Goal: Information Seeking & Learning: Compare options

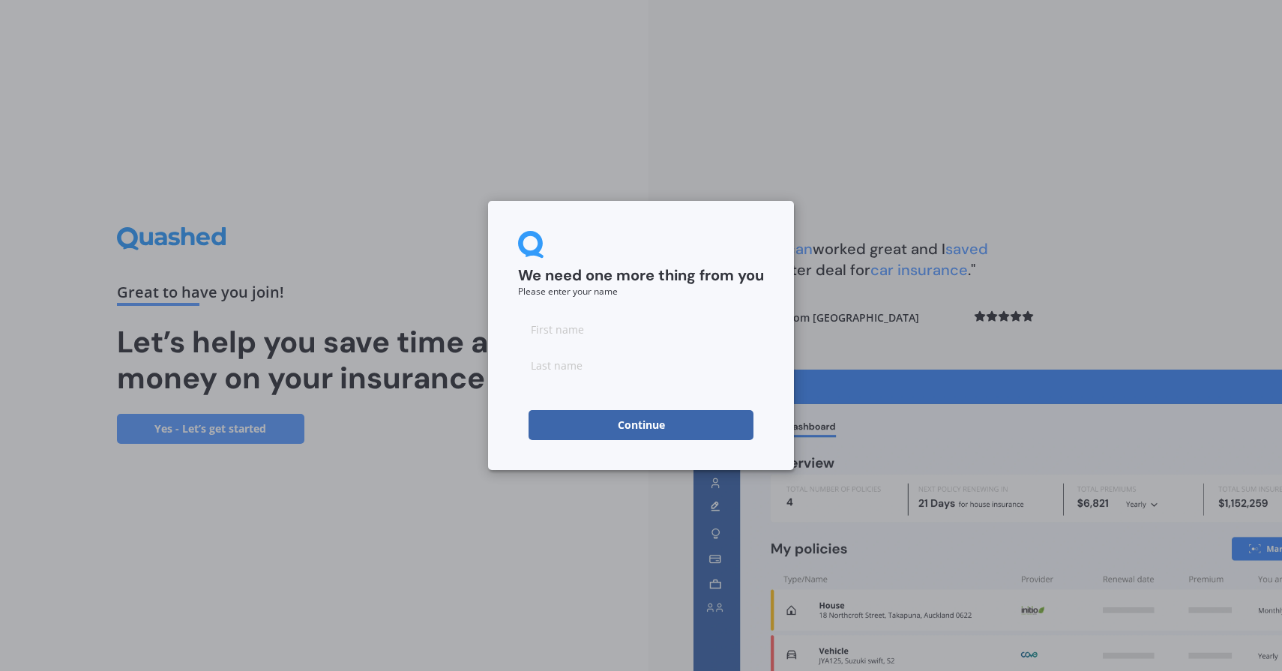
click at [716, 297] on form "We need one more thing from you Please enter your name Continue" at bounding box center [641, 335] width 246 height 209
click at [603, 325] on input at bounding box center [641, 329] width 246 height 30
type input "[PERSON_NAME]"
click at [594, 366] on input at bounding box center [641, 365] width 246 height 30
type input "[PERSON_NAME]"
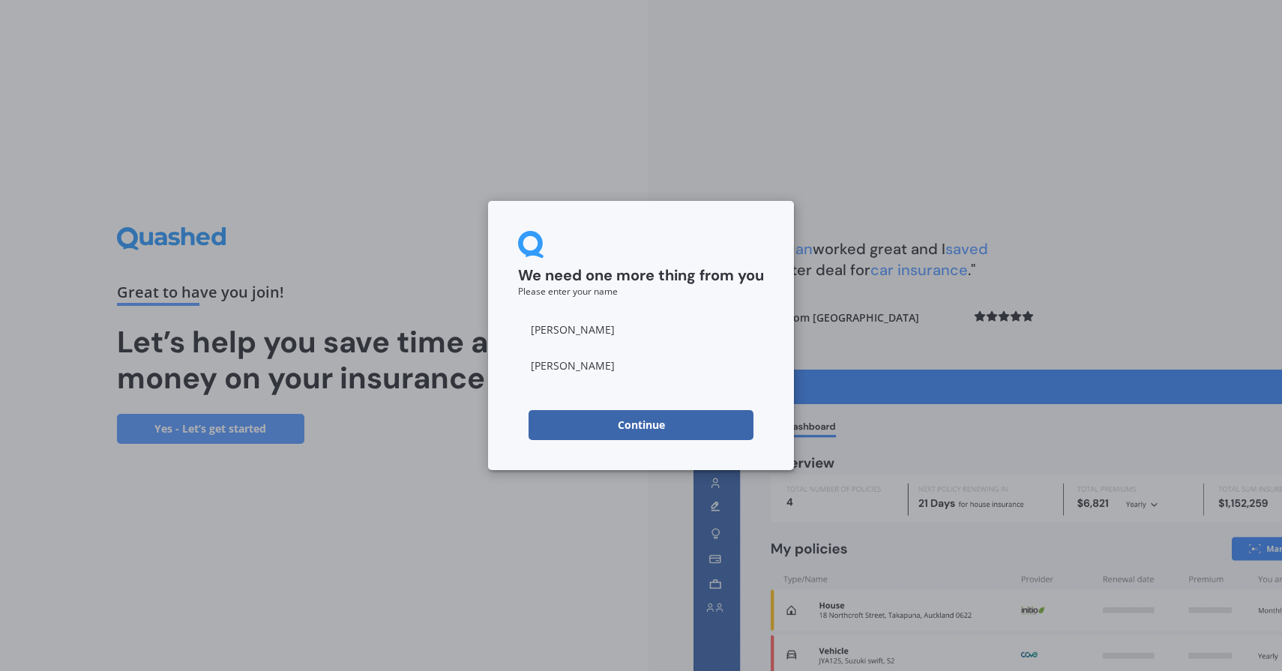
click at [633, 423] on button "Continue" at bounding box center [640, 425] width 225 height 30
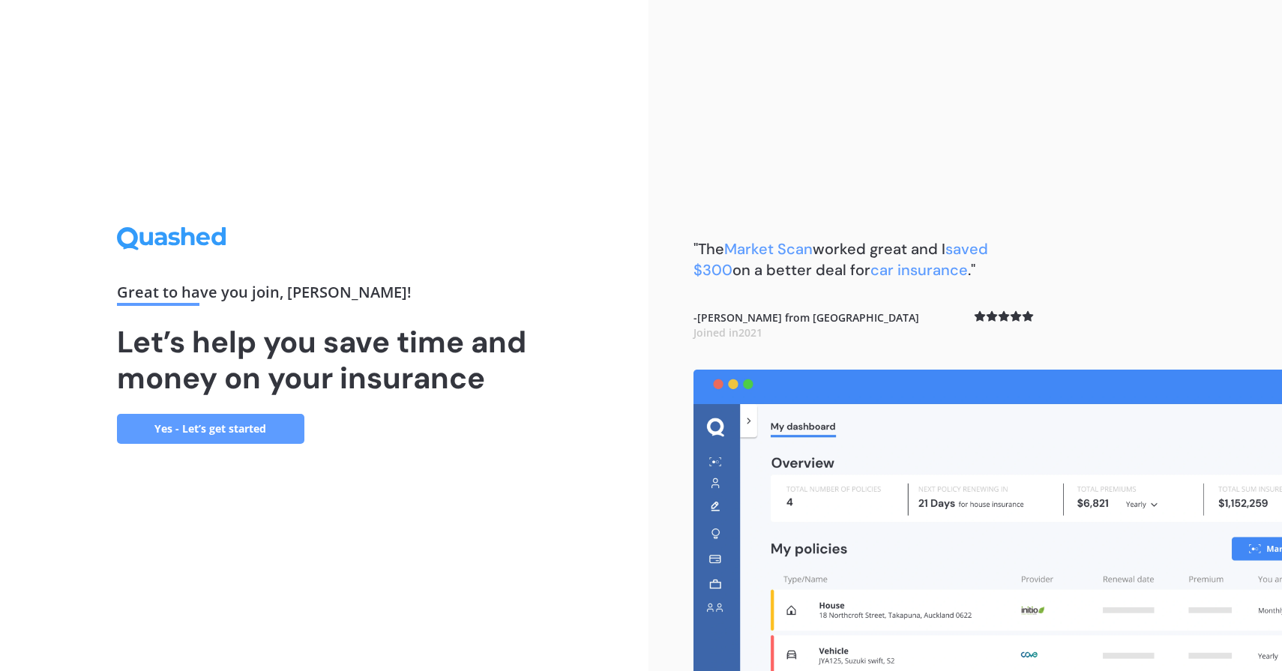
click at [243, 436] on link "Yes - Let’s get started" at bounding box center [210, 429] width 187 height 30
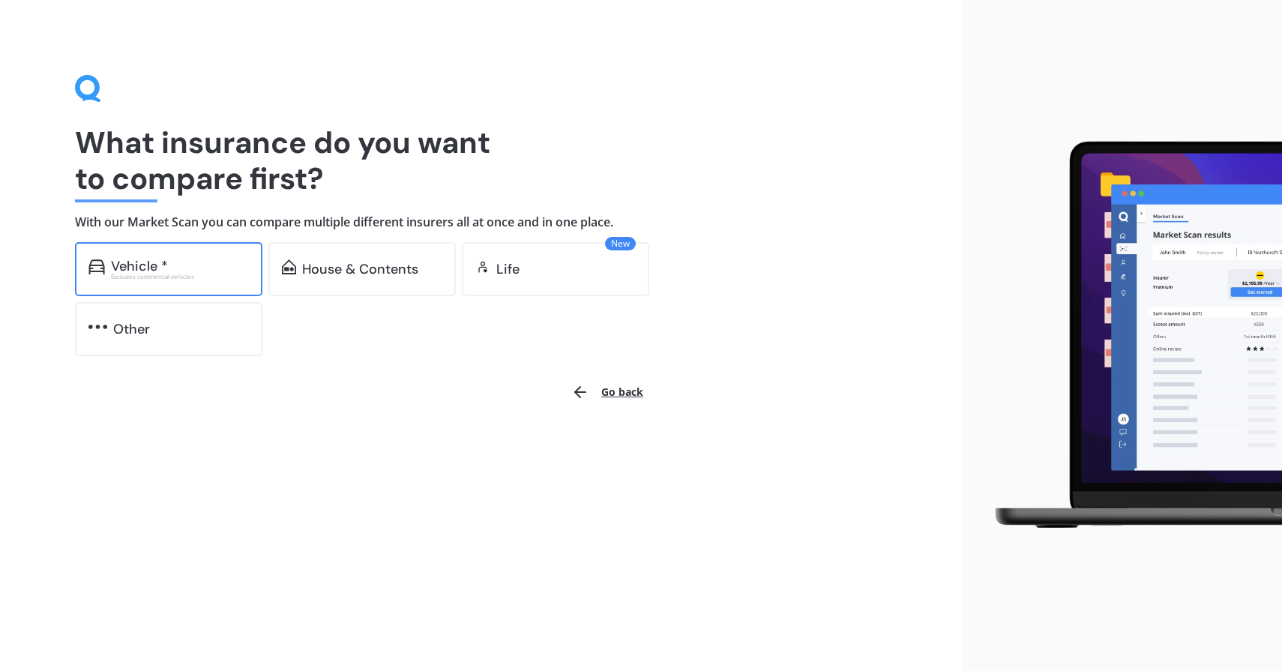
click at [244, 256] on div "Vehicle * Excludes commercial vehicles" at bounding box center [168, 269] width 187 height 54
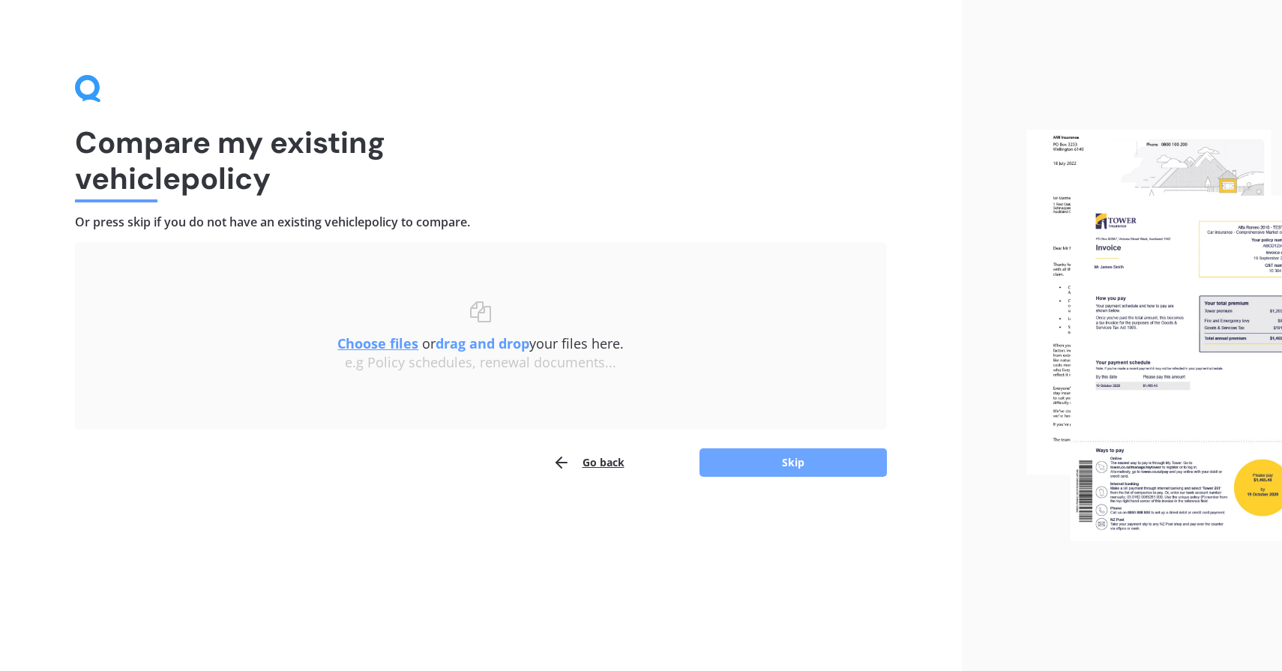
click at [725, 465] on button "Skip" at bounding box center [792, 462] width 187 height 28
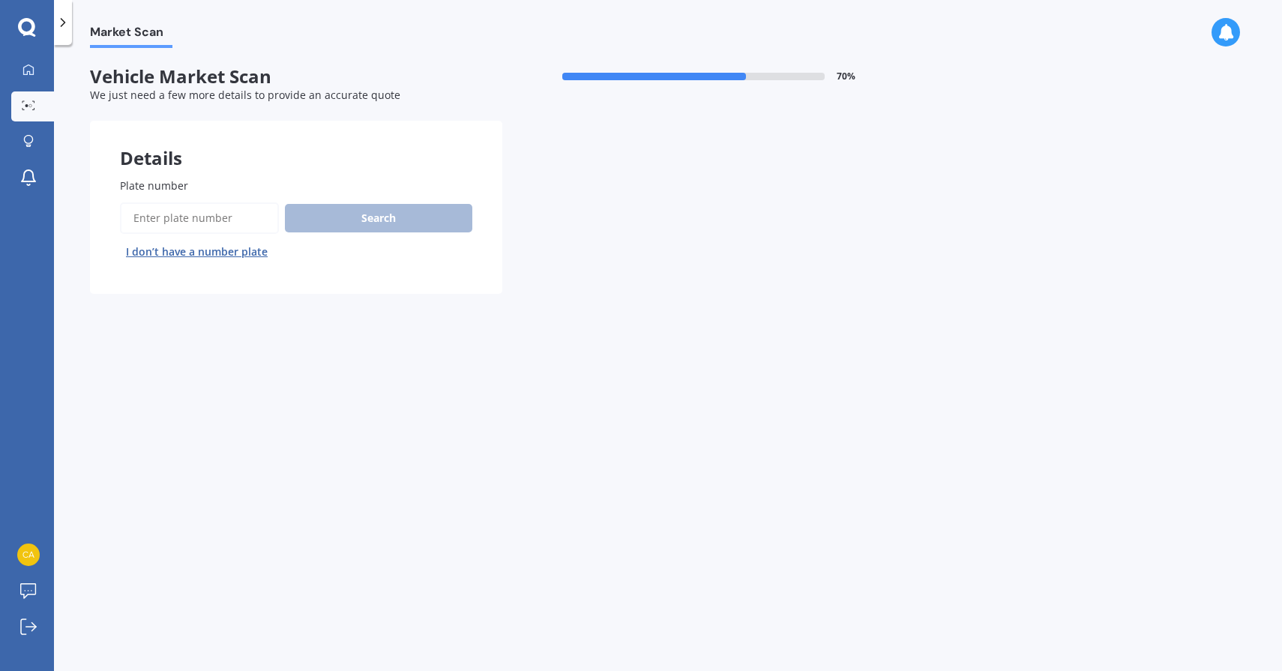
click at [251, 211] on input "Plate number" at bounding box center [199, 217] width 159 height 31
type input "HHD237"
click at [378, 221] on button "Search" at bounding box center [378, 218] width 187 height 28
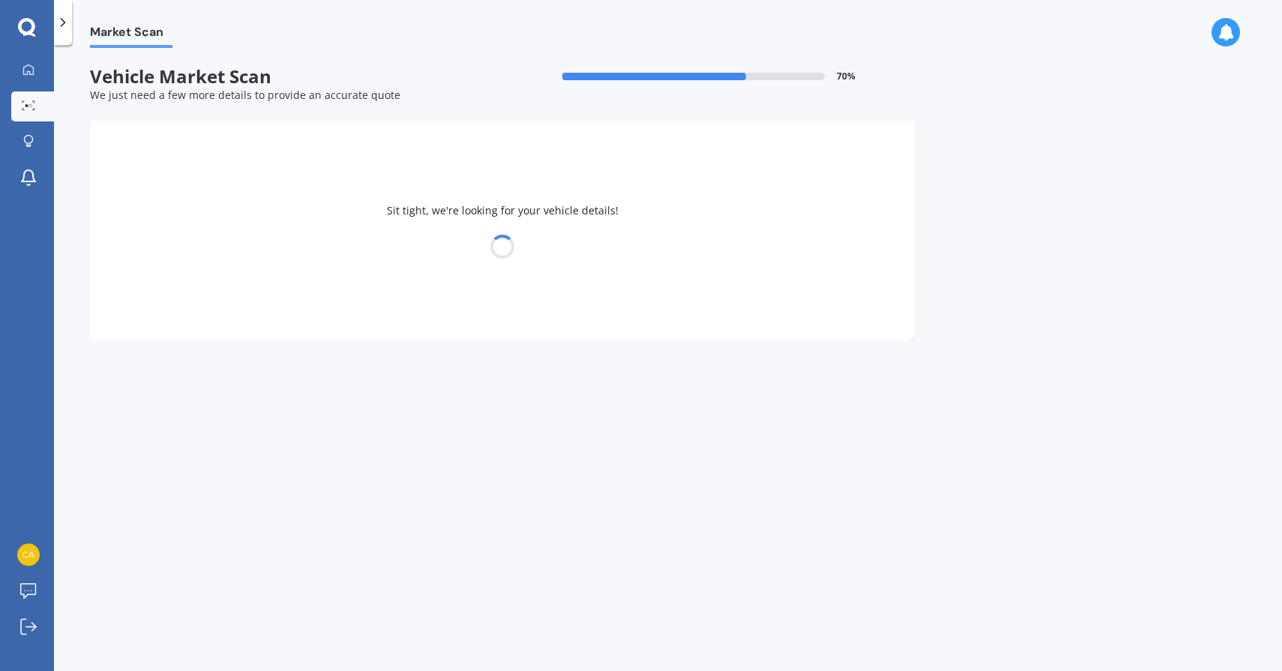
select select "TOYOTA"
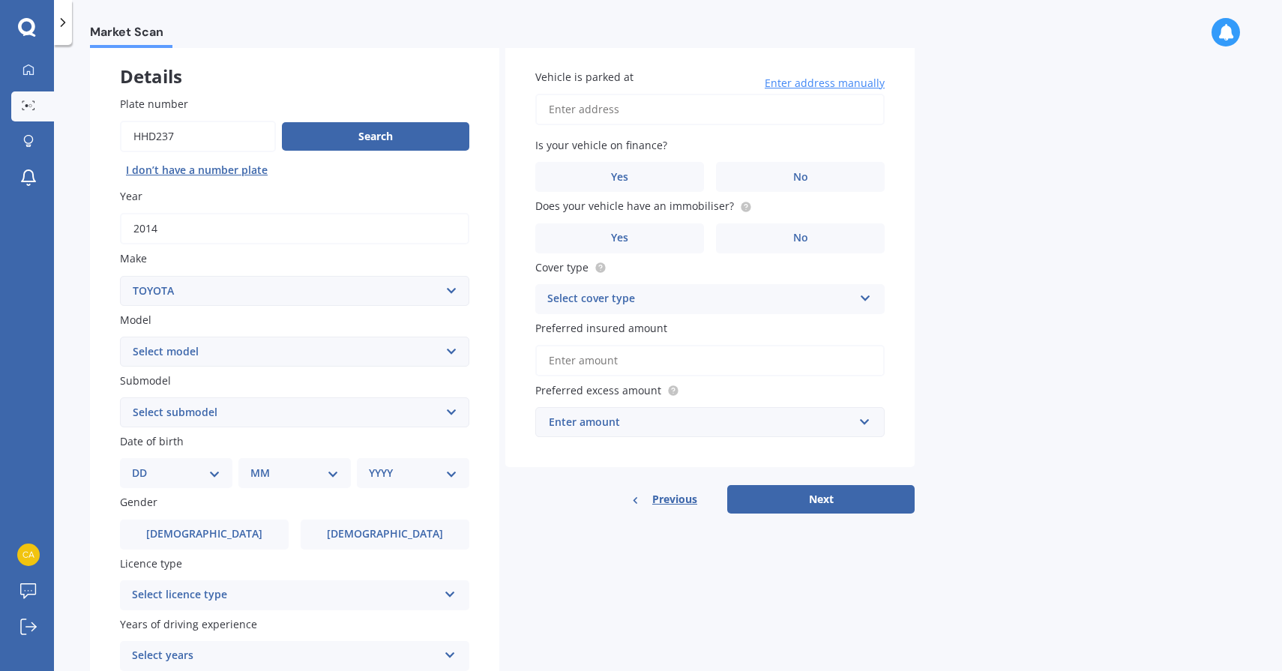
scroll to position [82, 0]
click at [319, 352] on select "Select model 4 Runner 86 [PERSON_NAME] Alphard Altezza Aqua Aristo Aurion Auris…" at bounding box center [294, 351] width 349 height 30
select select "RAV-4"
click at [261, 423] on select "Select submodel" at bounding box center [294, 411] width 349 height 30
select select "PETROL"
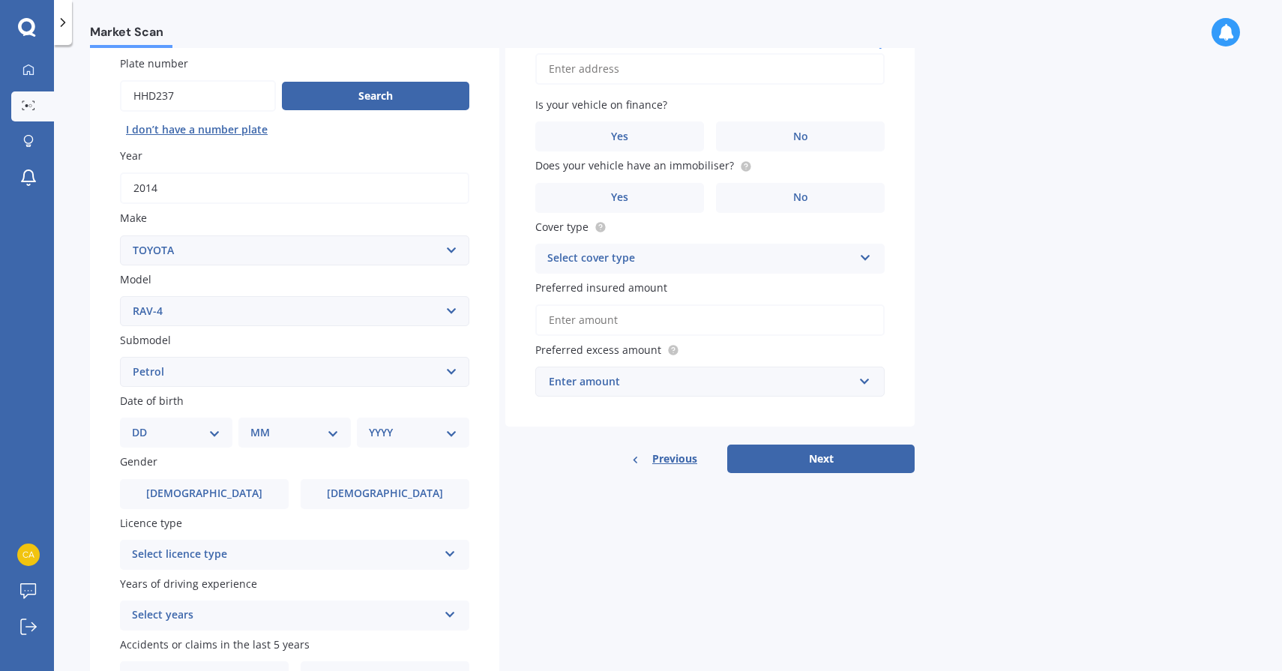
scroll to position [132, 0]
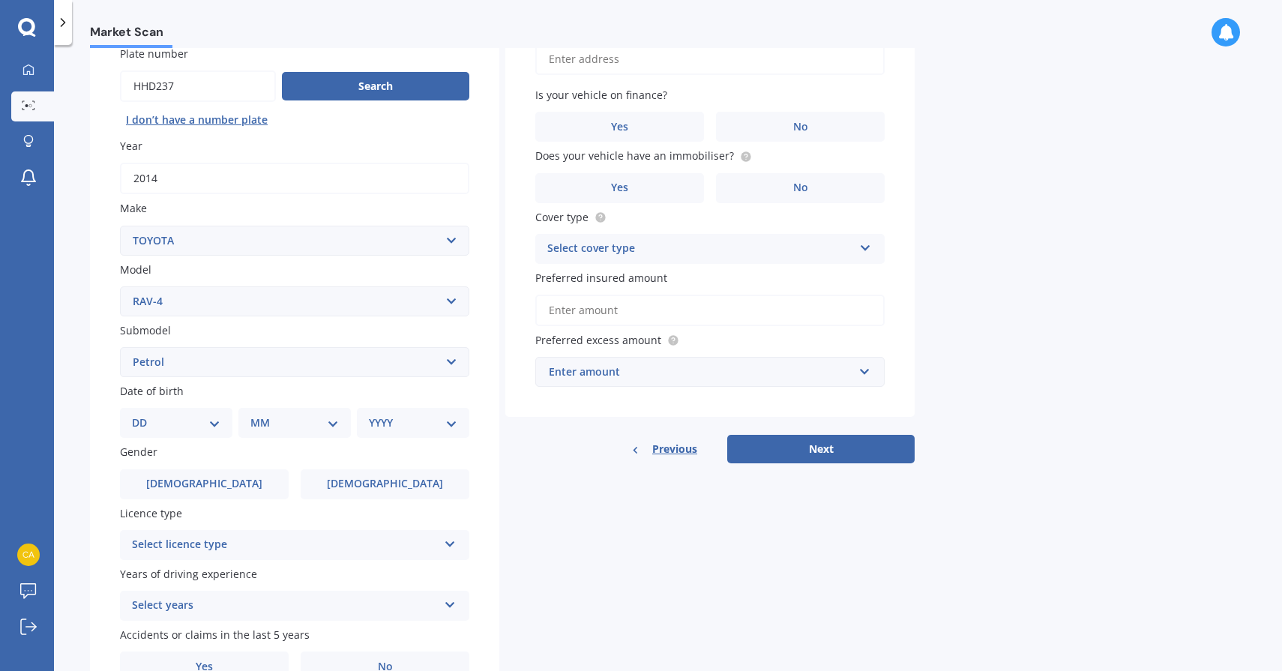
click at [221, 422] on div "DD 01 02 03 04 05 06 07 08 09 10 11 12 13 14 15 16 17 18 19 20 21 22 23 24 25 2…" at bounding box center [176, 423] width 112 height 30
click at [205, 429] on select "DD 01 02 03 04 05 06 07 08 09 10 11 12 13 14 15 16 17 18 19 20 21 22 23 24 25 2…" at bounding box center [176, 422] width 88 height 16
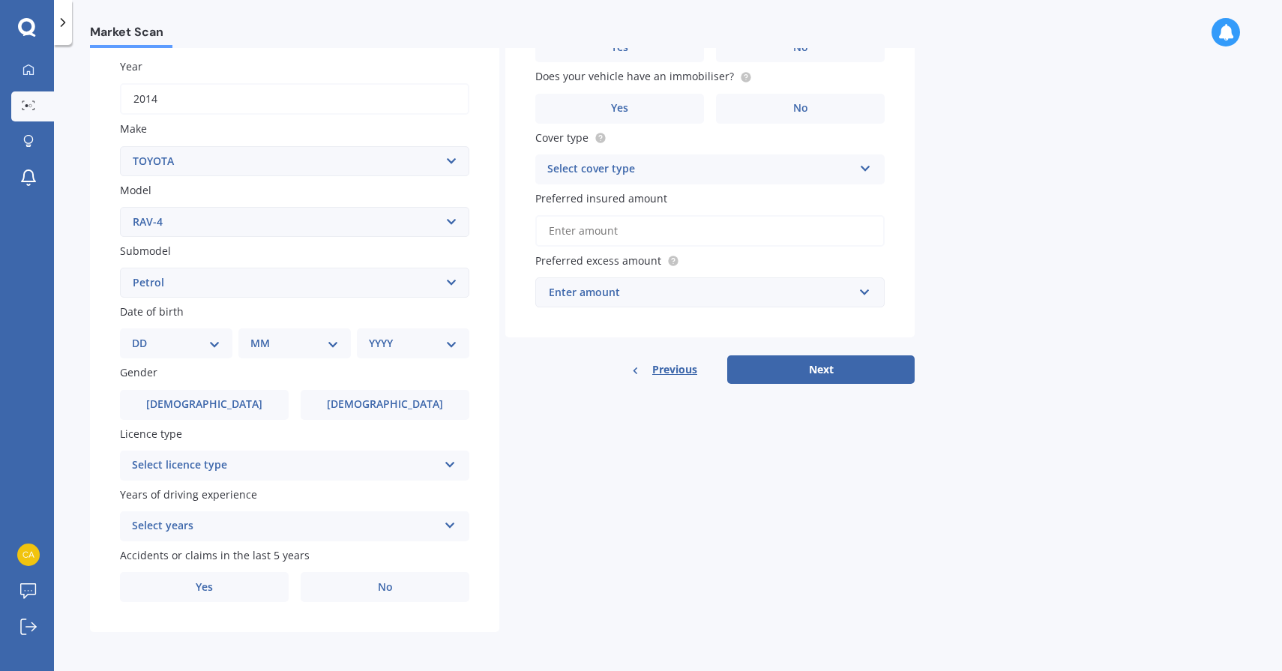
click at [197, 338] on select "DD 01 02 03 04 05 06 07 08 09 10 11 12 13 14 15 16 17 18 19 20 21 22 23 24 25 2…" at bounding box center [176, 343] width 88 height 16
select select "09"
click at [313, 352] on div "MM 01 02 03 04 05 06 07 08 09 10 11 12" at bounding box center [297, 343] width 106 height 30
click at [330, 340] on select "MM 01 02 03 04 05 06 07 08 09 10 11 12" at bounding box center [297, 343] width 82 height 16
select select "03"
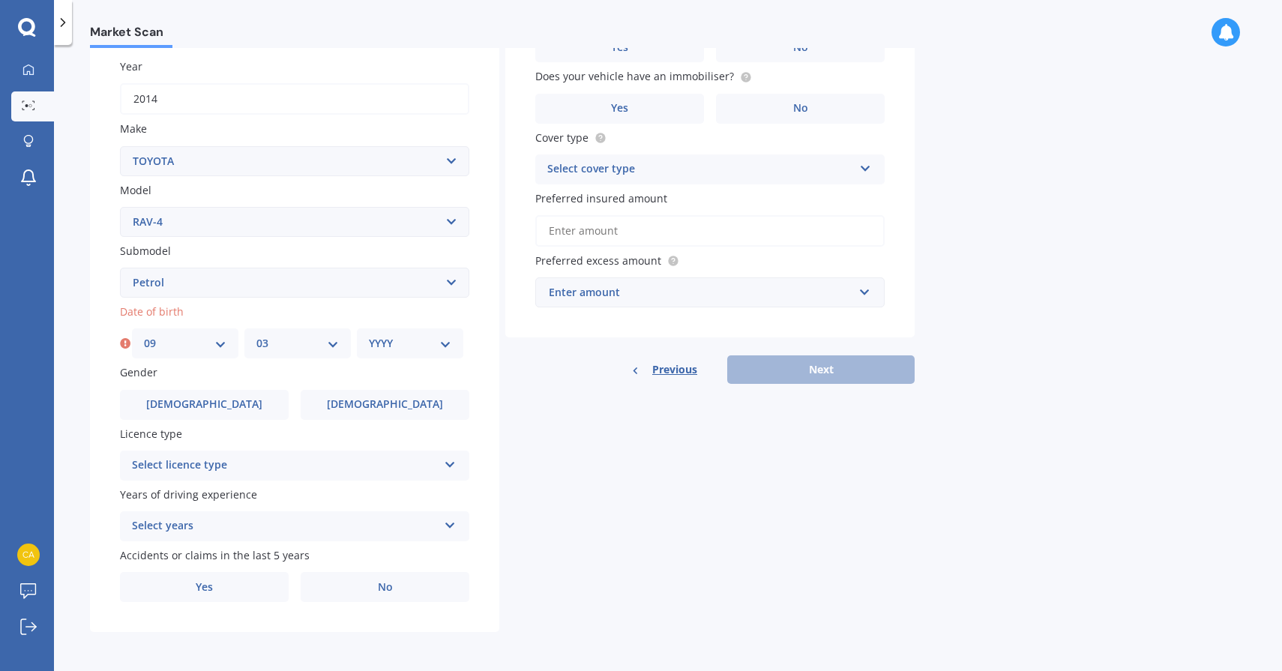
click at [410, 332] on div "YYYY 2025 2024 2023 2022 2021 2020 2019 2018 2017 2016 2015 2014 2013 2012 2011…" at bounding box center [410, 343] width 106 height 30
click at [415, 337] on select "YYYY 2025 2024 2023 2022 2021 2020 2019 2018 2017 2016 2015 2014 2013 2012 2011…" at bounding box center [410, 343] width 82 height 16
select select "2000"
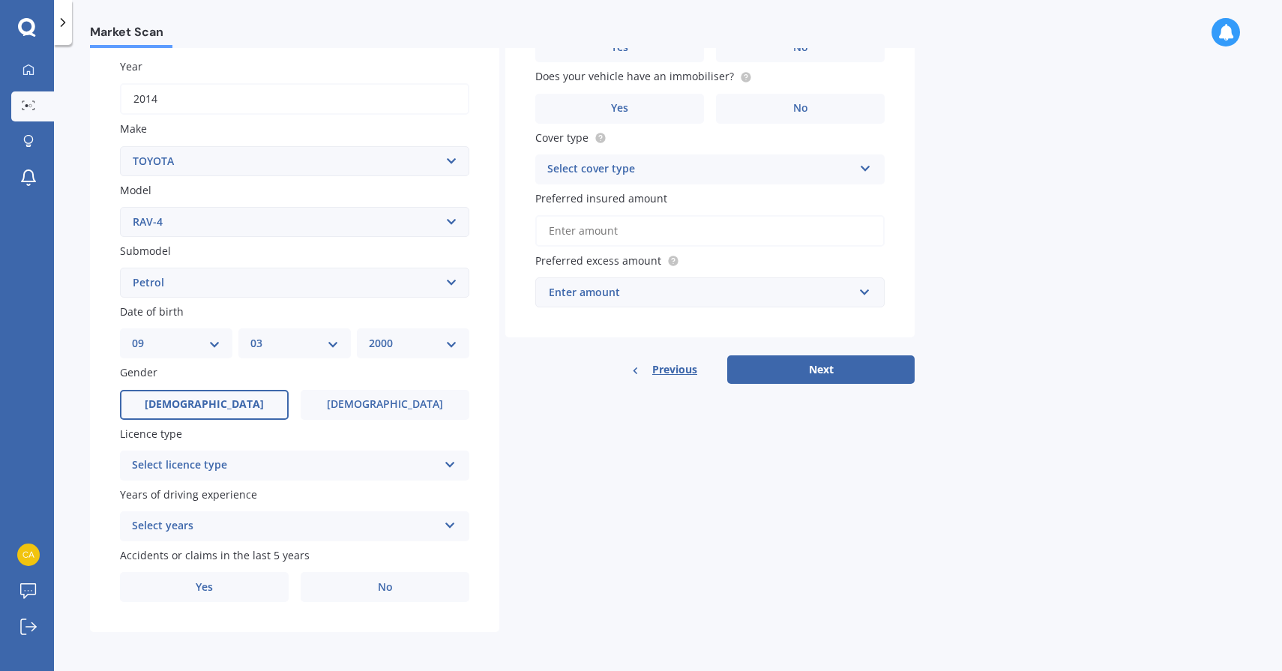
click at [238, 406] on label "[DEMOGRAPHIC_DATA]" at bounding box center [204, 405] width 169 height 30
click at [0, 0] on input "[DEMOGRAPHIC_DATA]" at bounding box center [0, 0] width 0 height 0
click at [355, 405] on label "[DEMOGRAPHIC_DATA]" at bounding box center [385, 405] width 169 height 30
click at [0, 0] on input "[DEMOGRAPHIC_DATA]" at bounding box center [0, 0] width 0 height 0
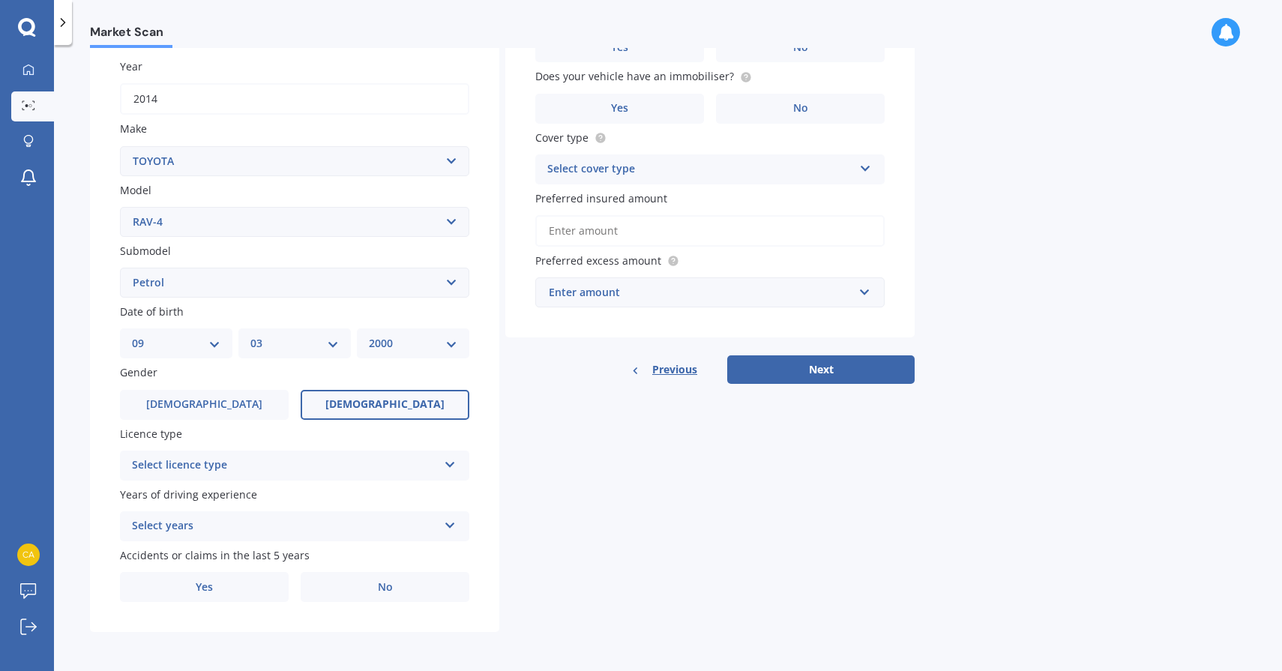
click at [250, 506] on div "Years of driving experience Select years 5 or more years 4 years 3 years 2 year…" at bounding box center [294, 513] width 349 height 55
click at [252, 465] on div "Select licence type" at bounding box center [285, 465] width 306 height 18
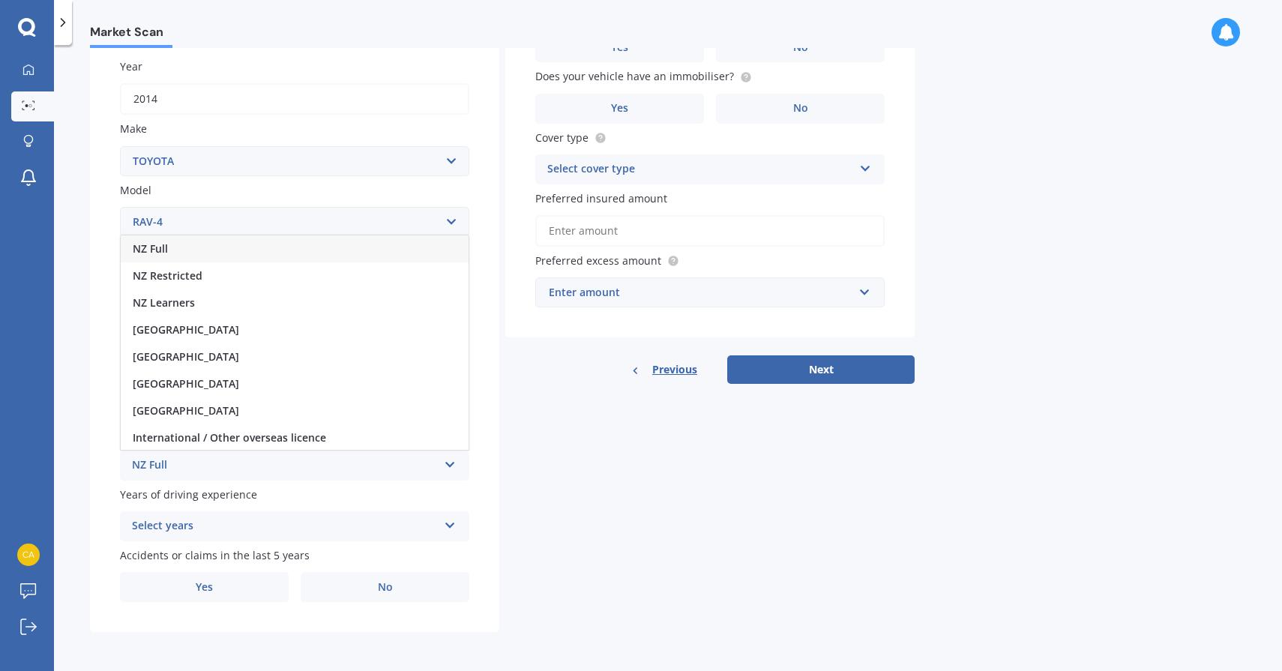
click at [256, 255] on div "NZ Full" at bounding box center [295, 248] width 348 height 27
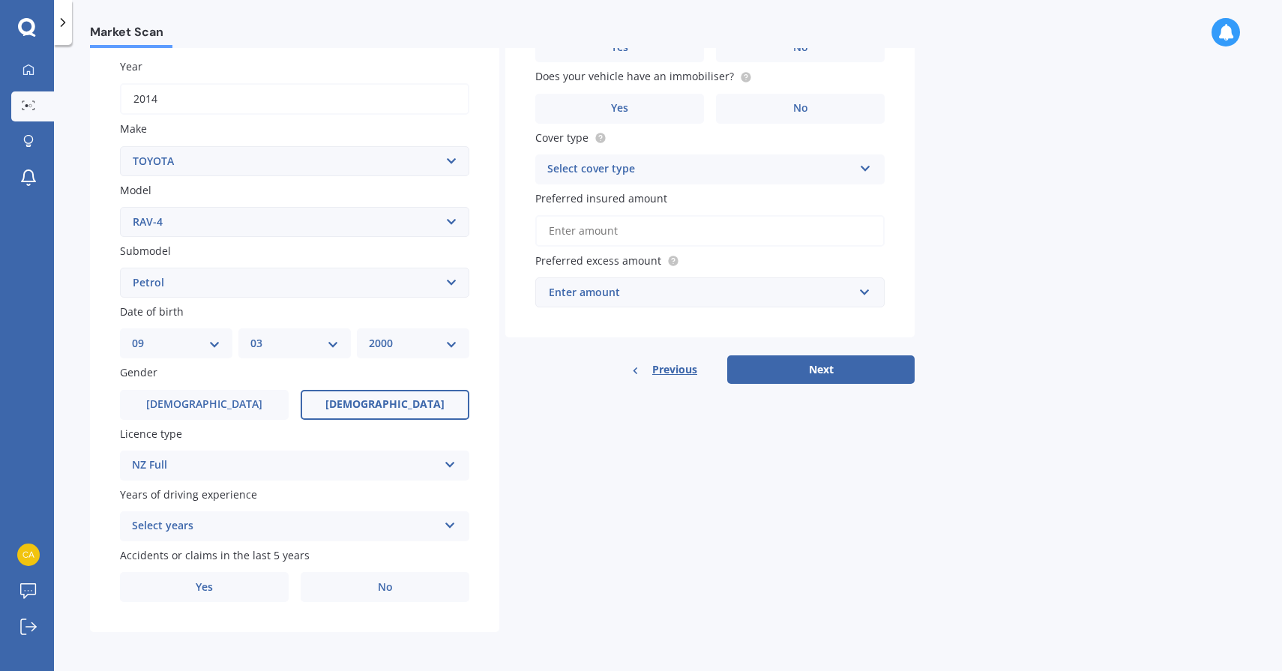
click at [268, 533] on div "Select years" at bounding box center [285, 526] width 306 height 18
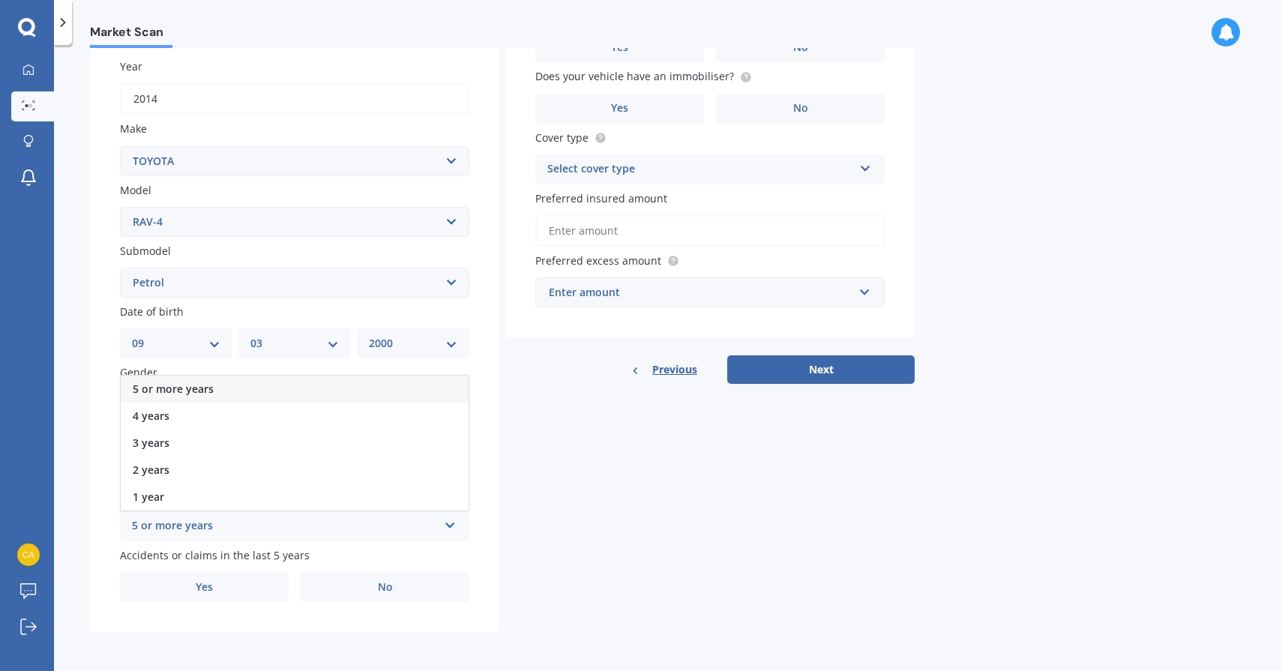
click at [259, 385] on div "5 or more years" at bounding box center [295, 388] width 348 height 27
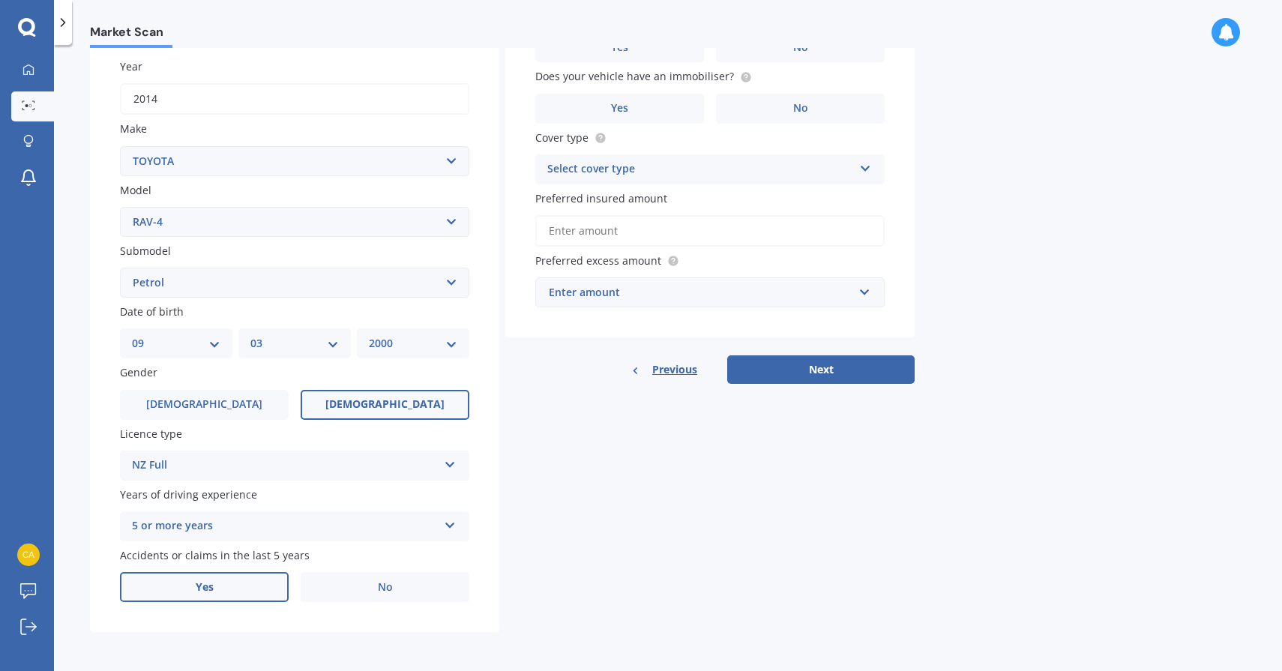
click at [272, 590] on label "Yes" at bounding box center [204, 587] width 169 height 30
click at [0, 0] on input "Yes" at bounding box center [0, 0] width 0 height 0
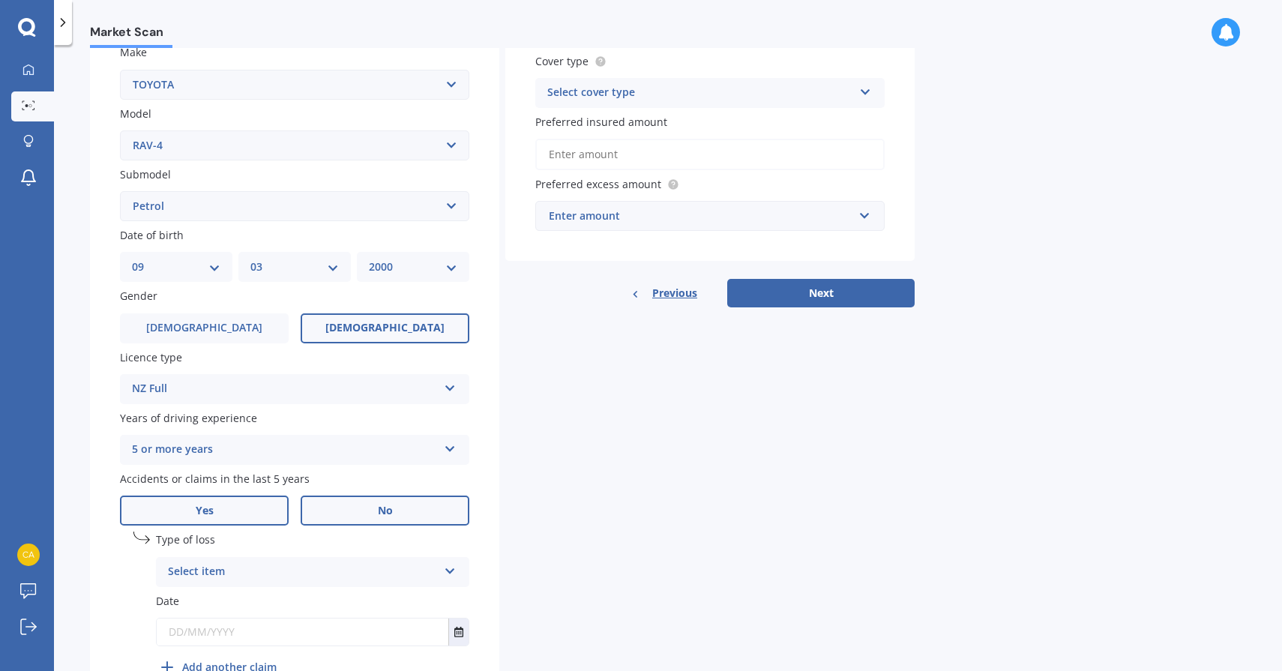
scroll to position [290, 0]
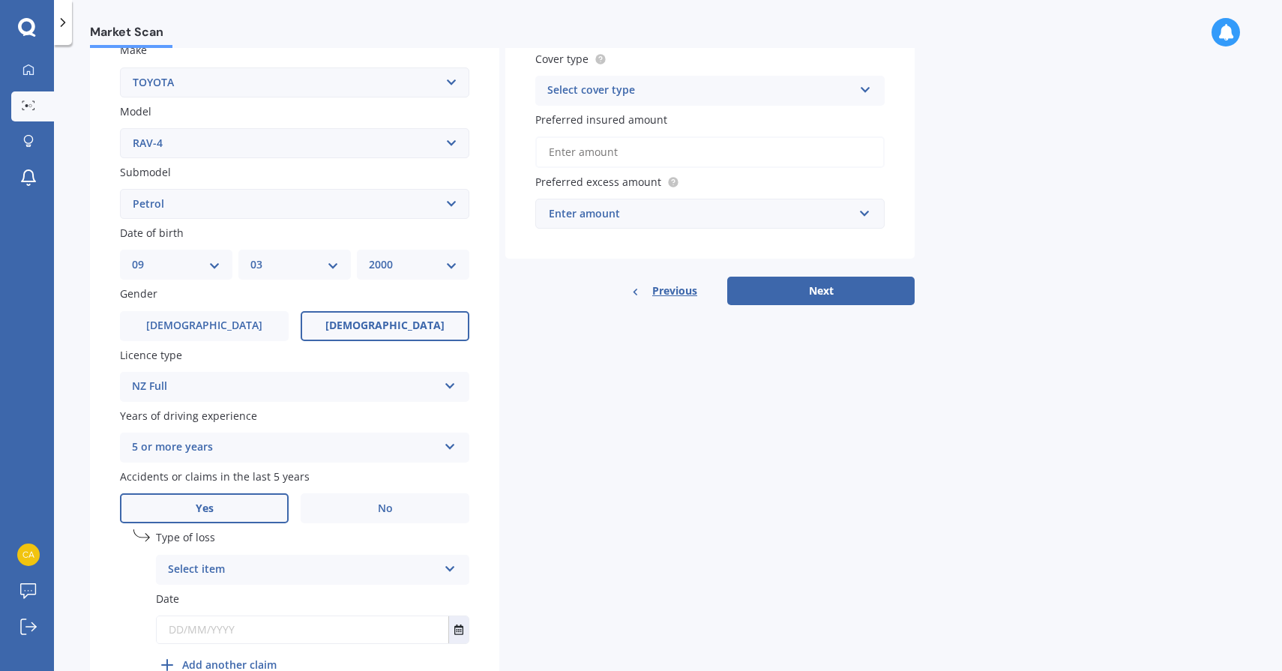
click at [360, 558] on div "Select item At fault accident Not at fault accident" at bounding box center [312, 570] width 313 height 30
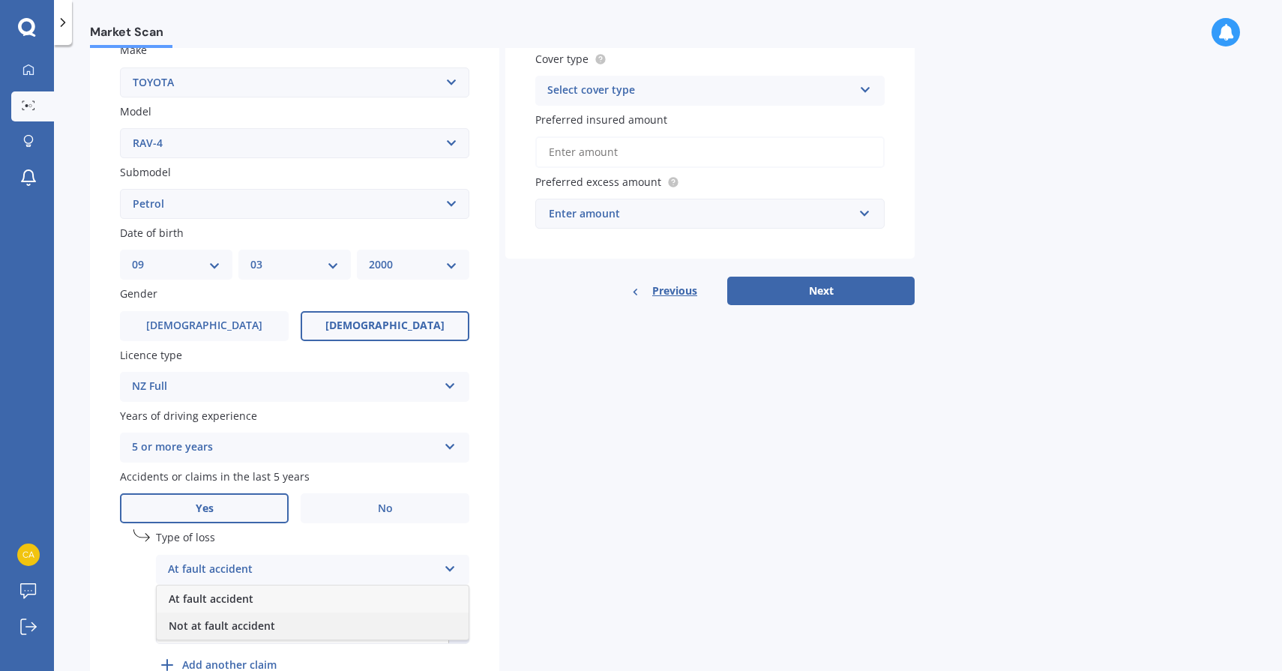
click at [354, 620] on div "Not at fault accident" at bounding box center [313, 625] width 312 height 27
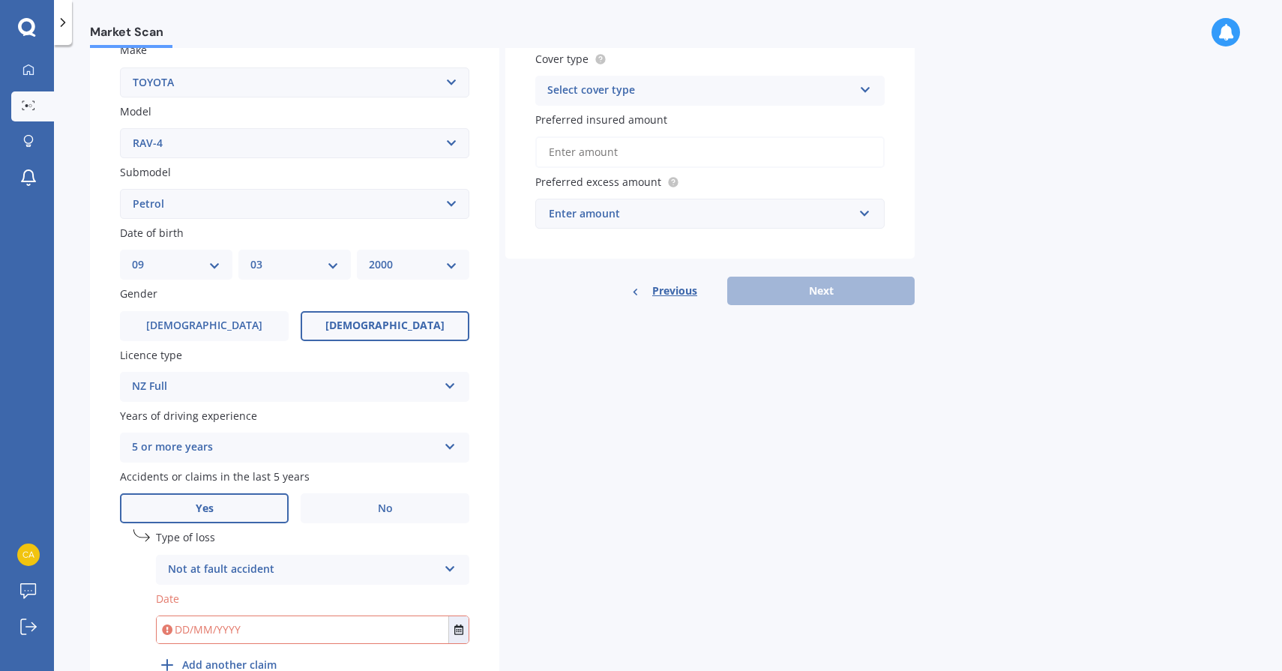
click at [347, 632] on input "text" at bounding box center [303, 629] width 292 height 27
click at [461, 629] on icon "Select date" at bounding box center [458, 629] width 9 height 10
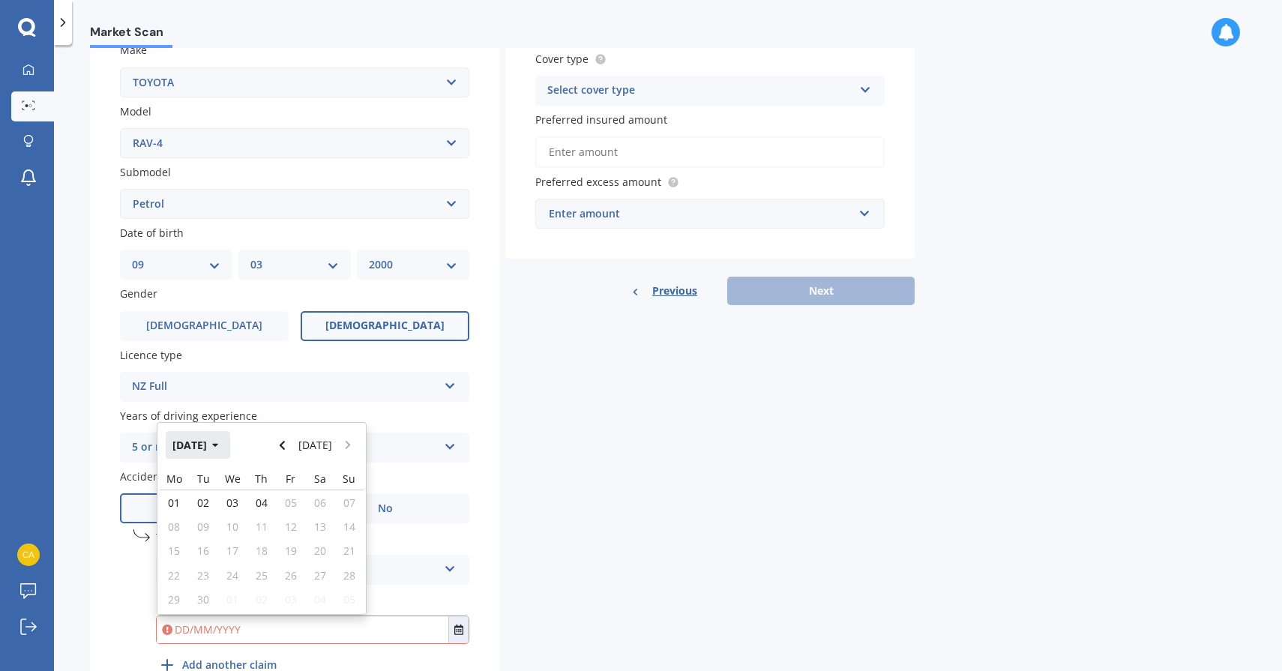
click at [216, 449] on button "[DATE]" at bounding box center [198, 444] width 64 height 27
click at [210, 443] on button "2025" at bounding box center [193, 444] width 54 height 27
click at [249, 544] on div "2024" at bounding box center [236, 539] width 51 height 47
click at [247, 540] on div "Jun" at bounding box center [236, 539] width 51 height 47
click at [218, 447] on icon "button" at bounding box center [215, 446] width 6 height 4
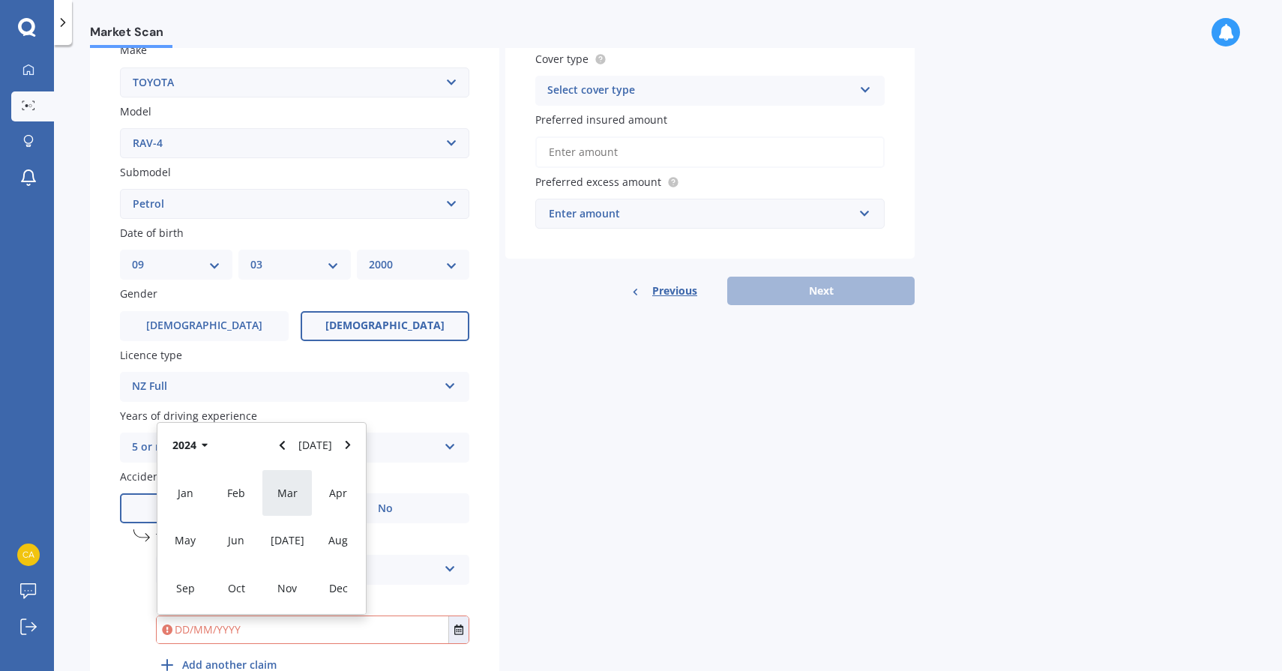
click at [280, 492] on span "Mar" at bounding box center [287, 493] width 20 height 14
click at [293, 534] on span "08" at bounding box center [291, 526] width 12 height 14
type input "[DATE]"
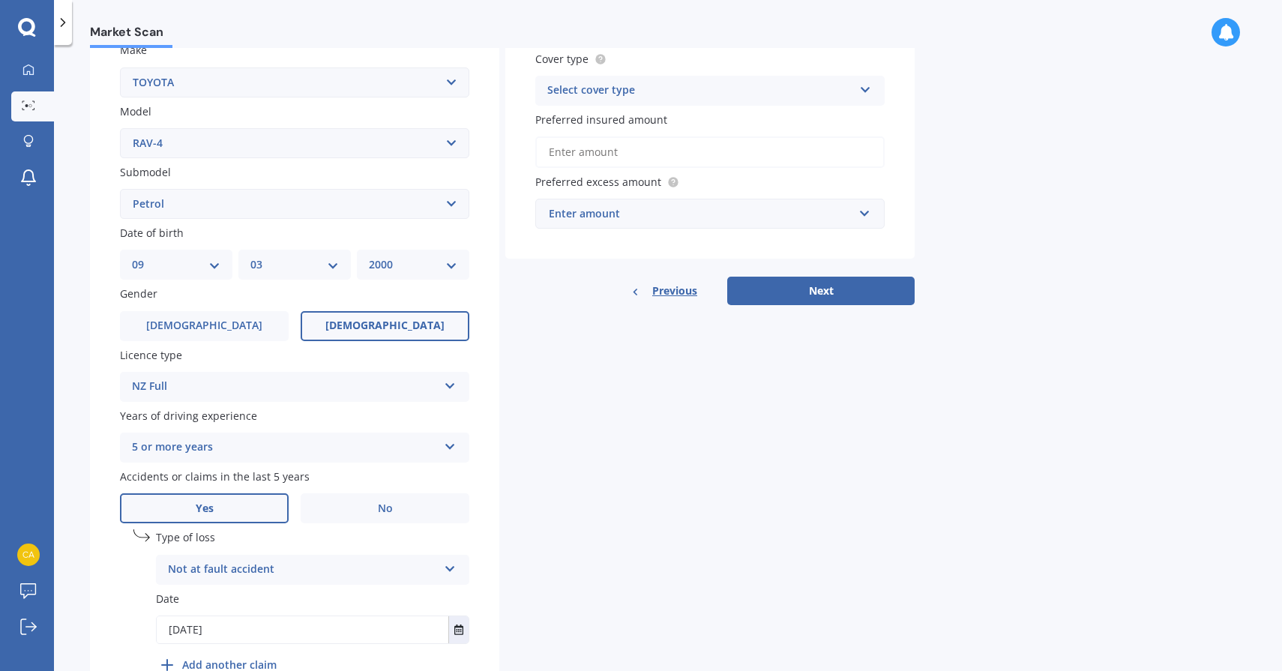
click at [286, 564] on div "Not at fault accident" at bounding box center [303, 570] width 270 height 18
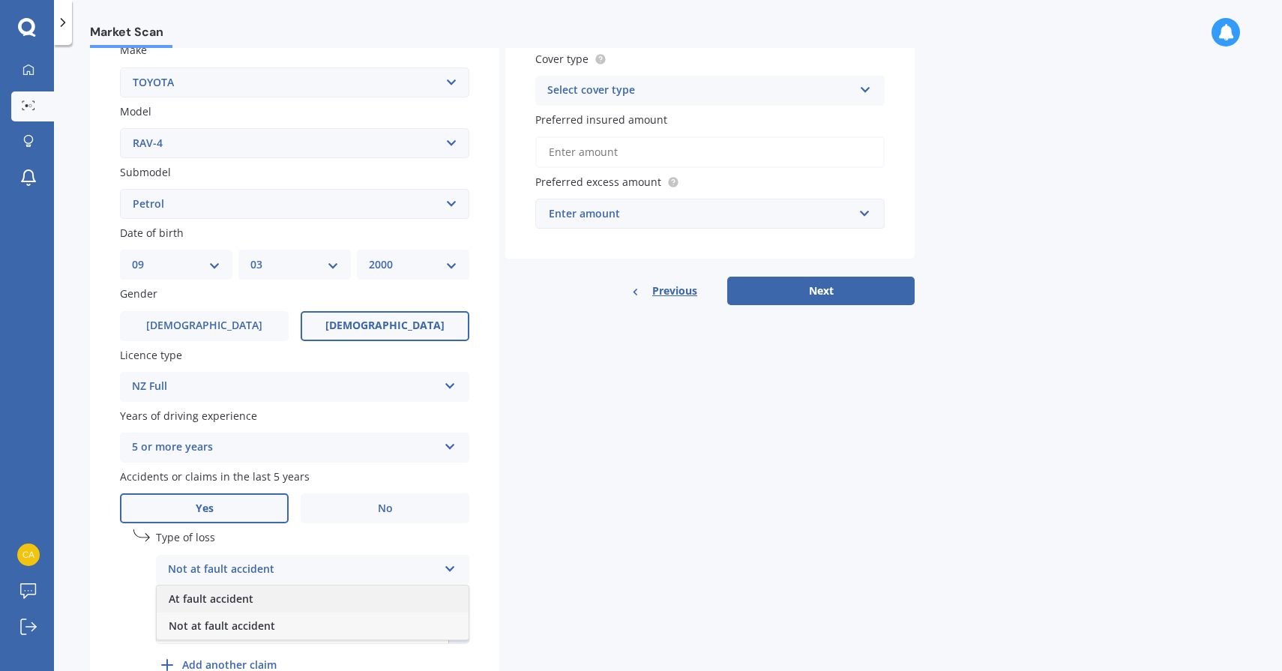
click at [287, 593] on div "At fault accident" at bounding box center [313, 598] width 312 height 27
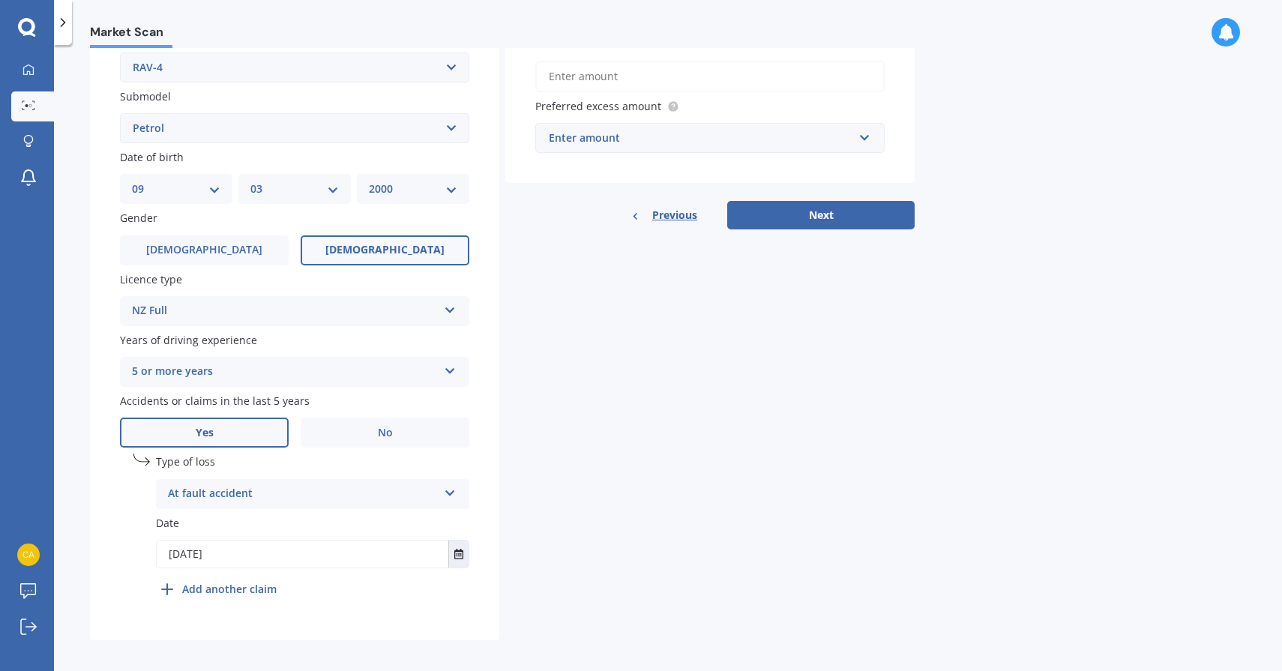
scroll to position [372, 0]
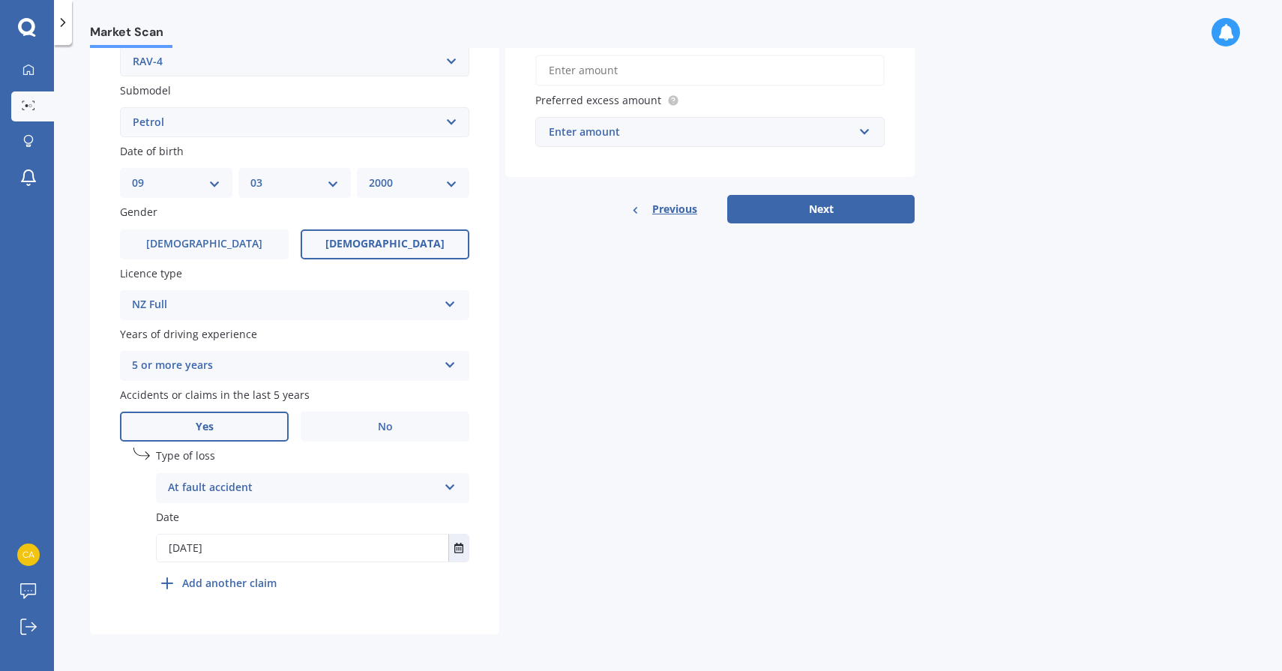
click at [260, 591] on b "Add another claim" at bounding box center [229, 583] width 94 height 16
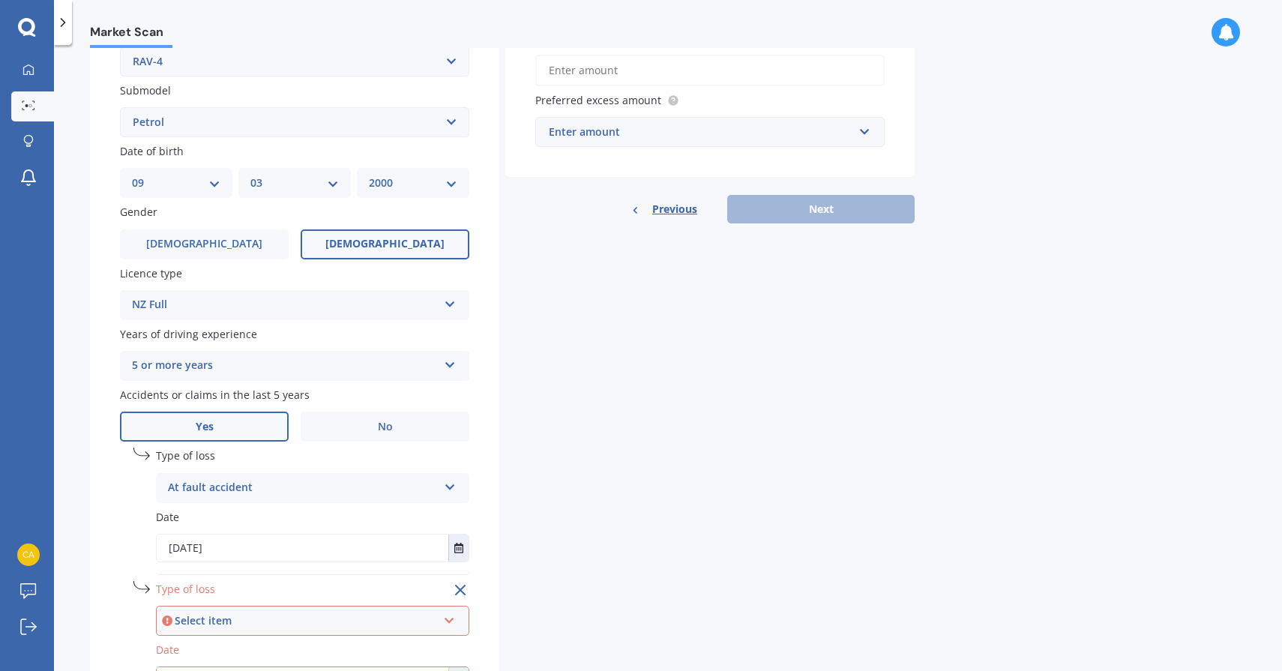
click at [257, 623] on div "Select item" at bounding box center [306, 620] width 262 height 16
click at [260, 596] on span "Not at fault accident" at bounding box center [222, 592] width 106 height 14
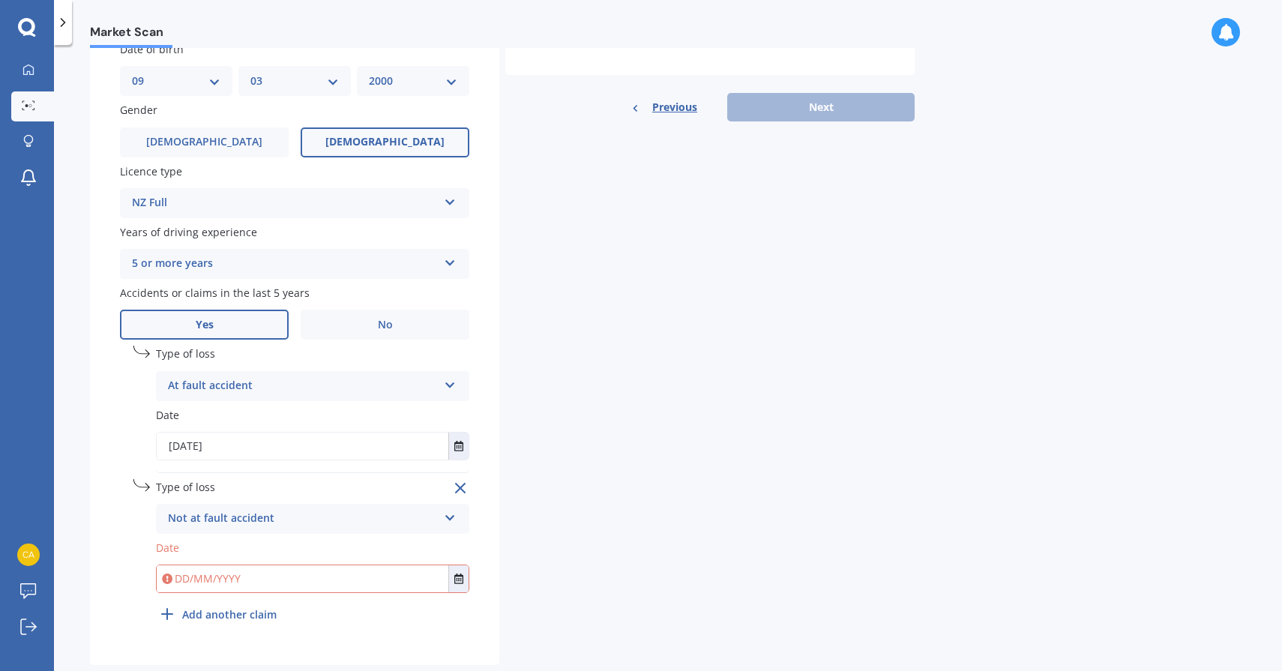
scroll to position [479, 0]
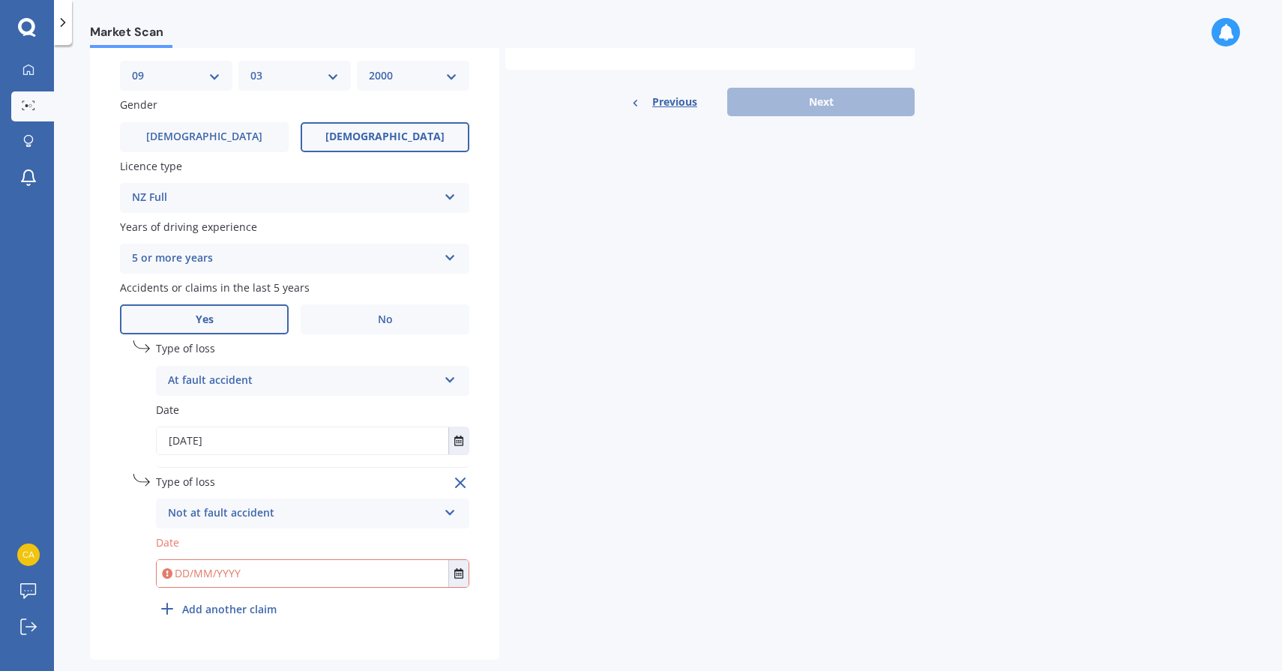
click at [279, 574] on input "text" at bounding box center [303, 573] width 292 height 27
click at [467, 581] on button "Select date" at bounding box center [458, 573] width 20 height 27
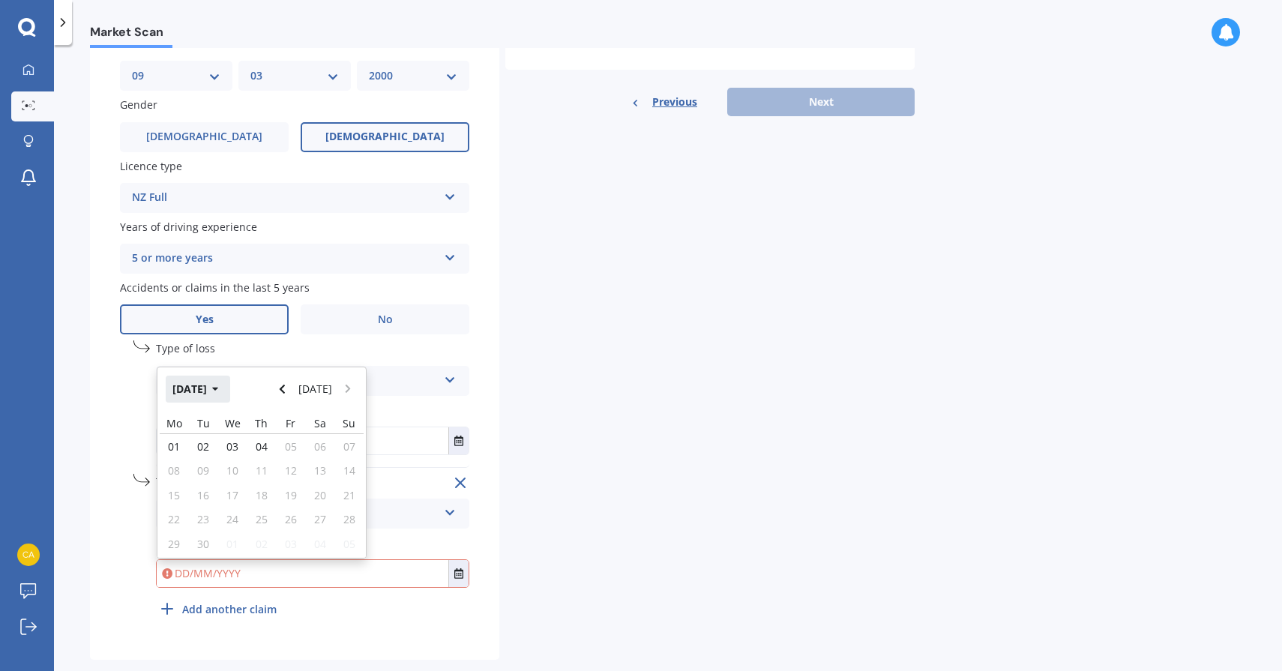
click at [229, 395] on button "[DATE]" at bounding box center [198, 388] width 64 height 27
click at [208, 394] on icon "button" at bounding box center [205, 389] width 7 height 10
click at [250, 485] on div "2024" at bounding box center [236, 484] width 51 height 47
click at [245, 486] on div "Jun" at bounding box center [236, 484] width 51 height 47
click at [175, 522] on span "17" at bounding box center [174, 519] width 12 height 14
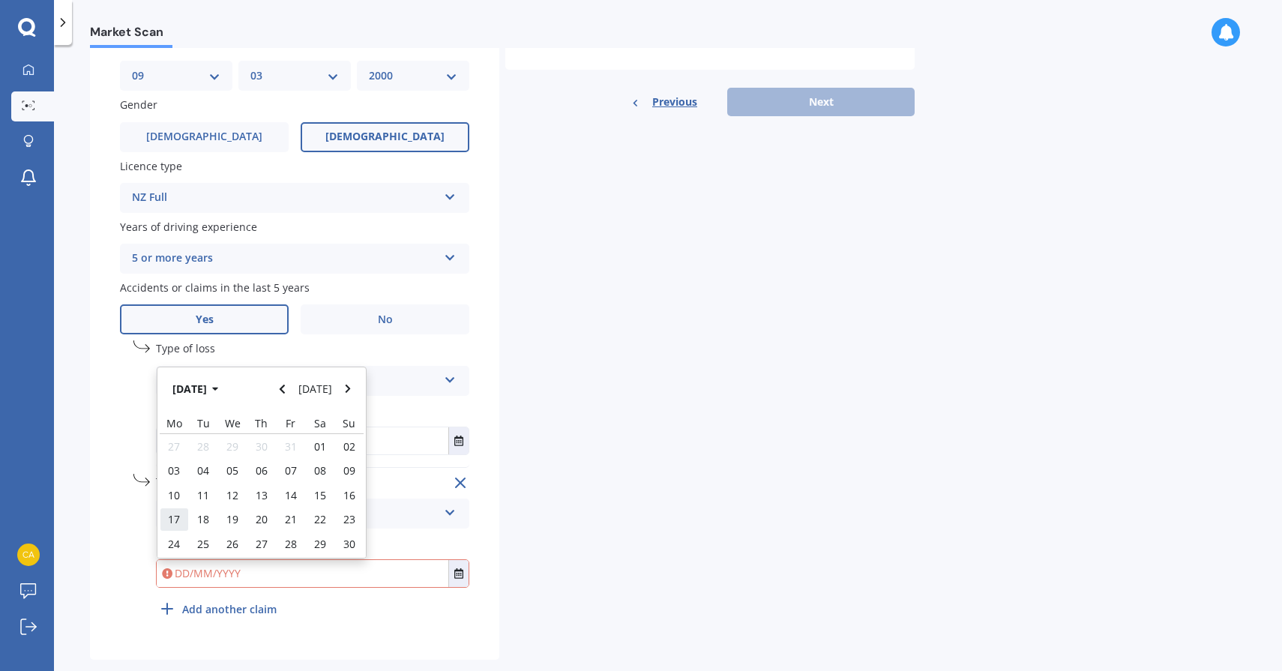
type input "[DATE]"
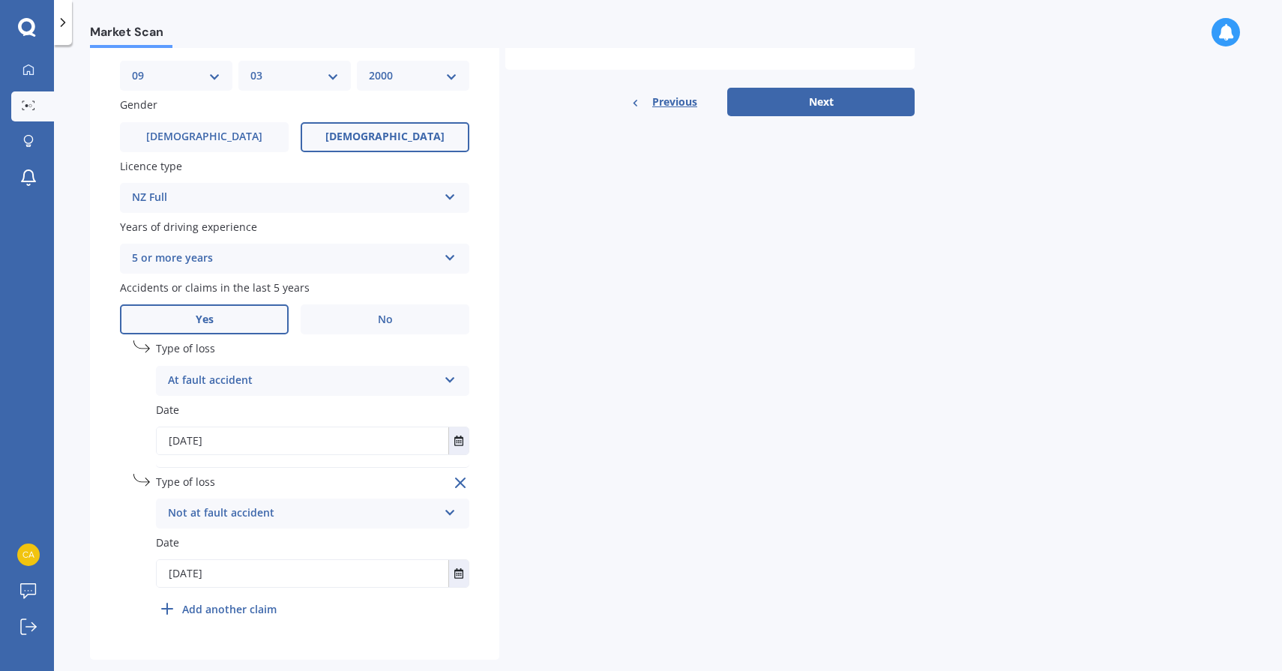
scroll to position [512, 0]
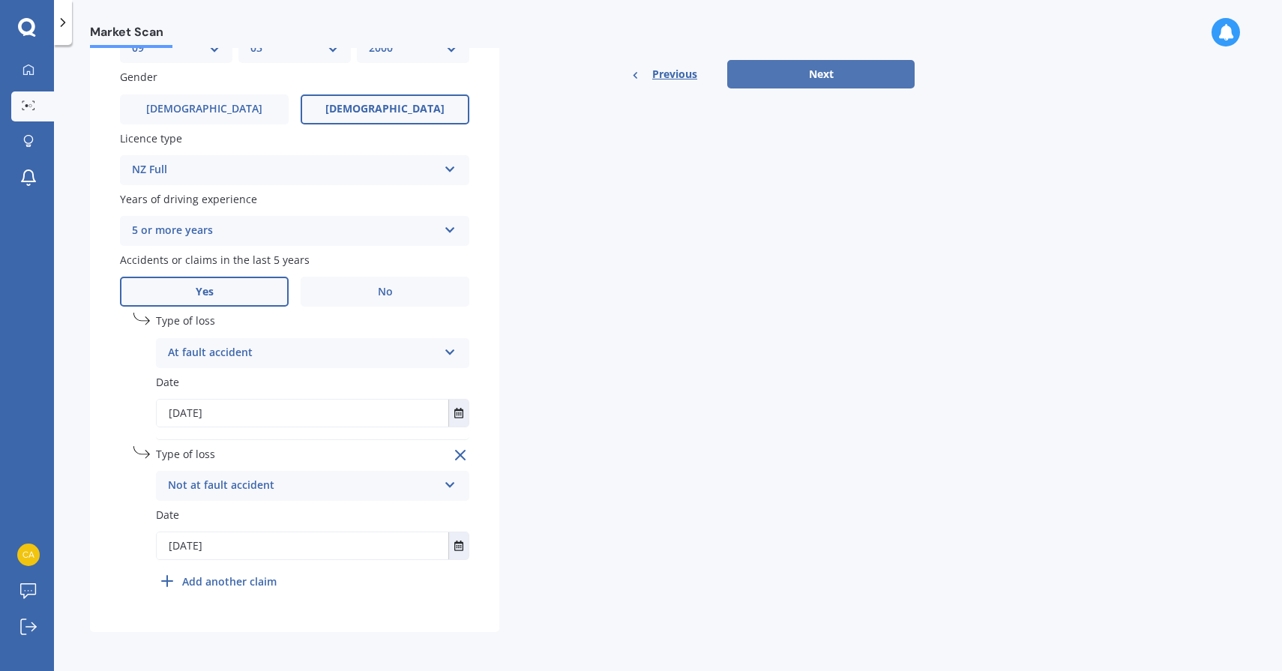
click at [794, 73] on button "Next" at bounding box center [820, 74] width 187 height 28
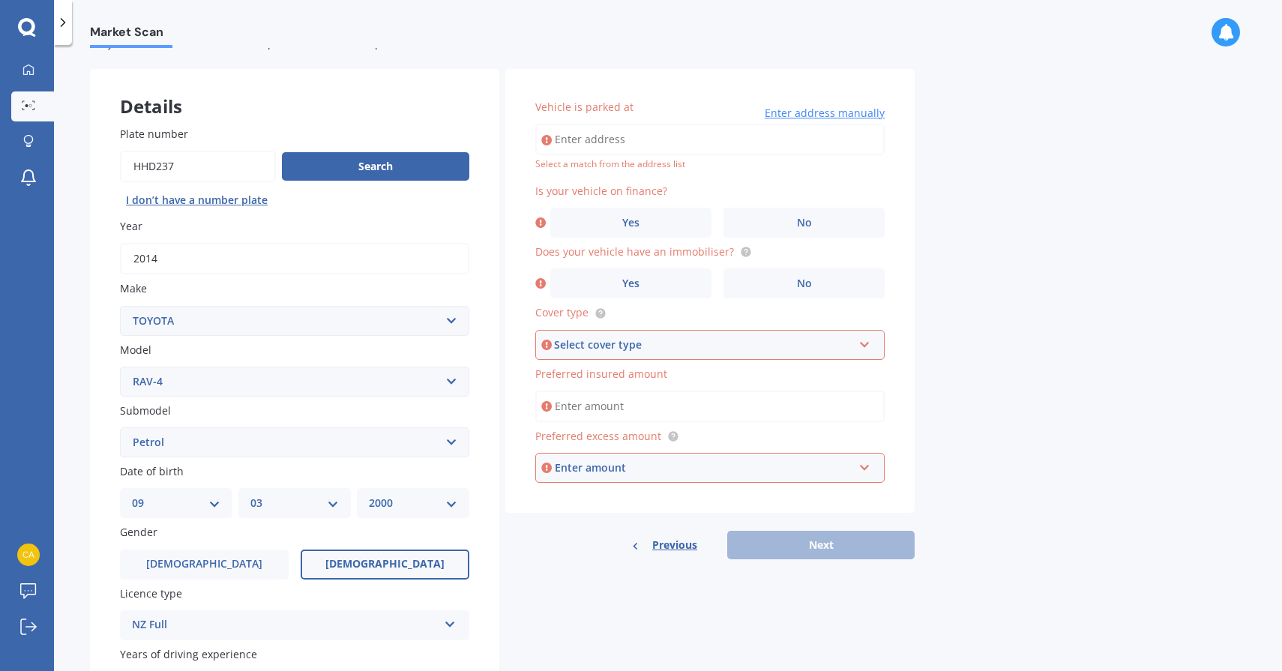
scroll to position [0, 0]
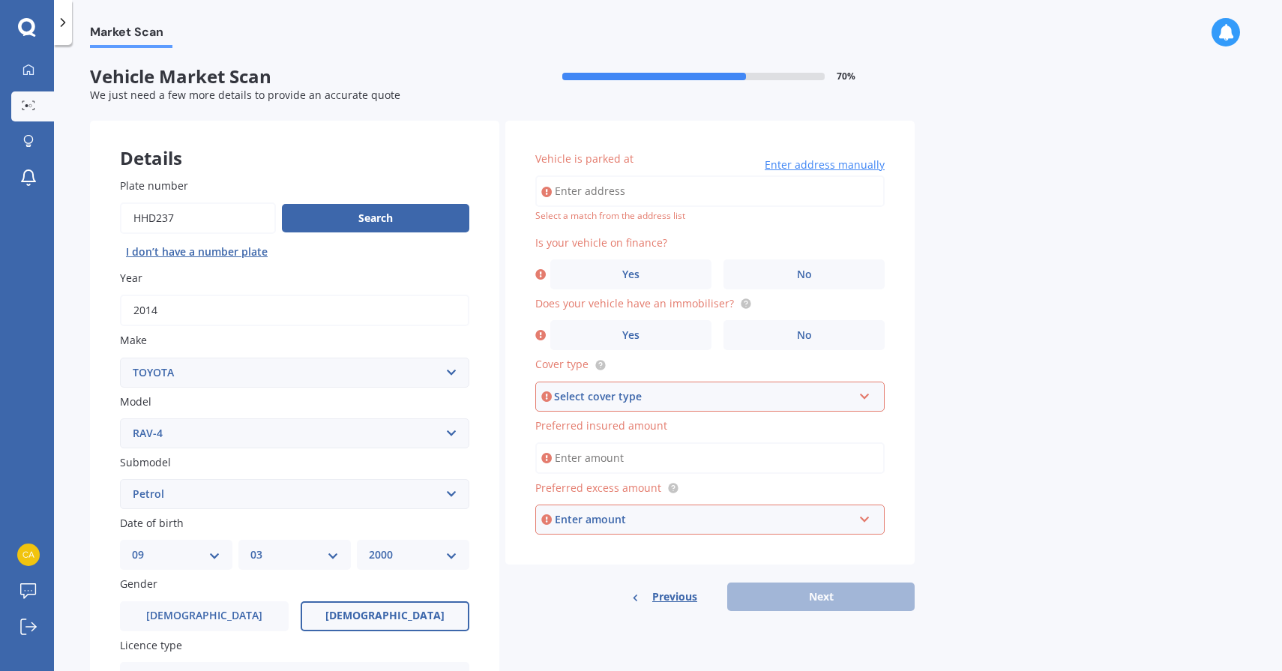
click at [722, 190] on input "Vehicle is parked at" at bounding box center [709, 190] width 349 height 31
click at [771, 279] on label "No" at bounding box center [803, 274] width 161 height 30
click at [0, 0] on input "No" at bounding box center [0, 0] width 0 height 0
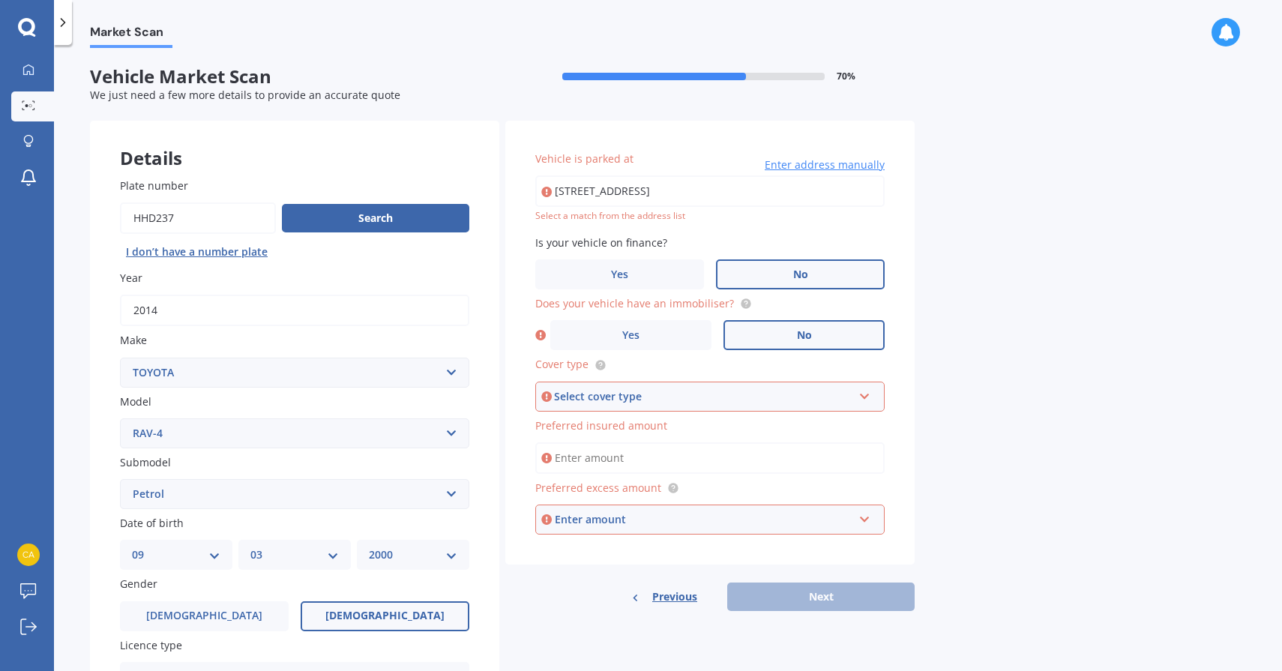
click at [765, 337] on label "No" at bounding box center [803, 335] width 161 height 30
click at [0, 0] on input "No" at bounding box center [0, 0] width 0 height 0
click at [752, 396] on div "Select cover type" at bounding box center [703, 396] width 298 height 16
click at [778, 427] on div "Comprehensive" at bounding box center [710, 424] width 346 height 27
click at [762, 405] on div "Comprehensive" at bounding box center [700, 396] width 306 height 18
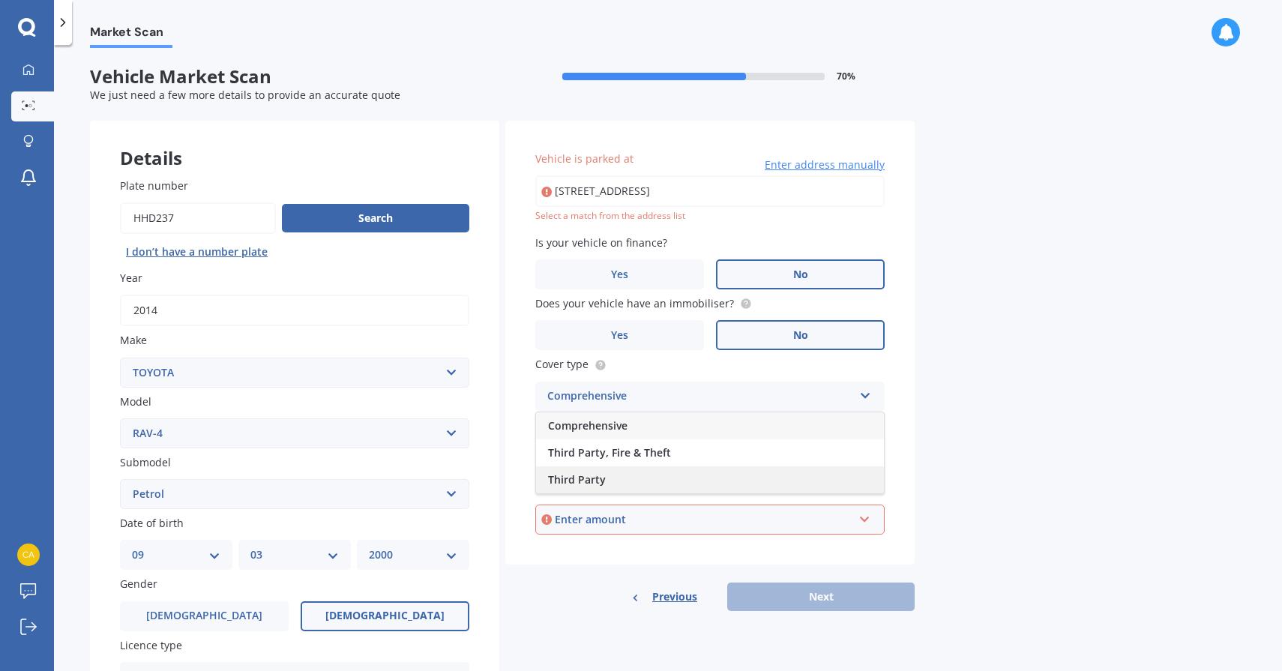
click at [749, 480] on div "Third Party" at bounding box center [710, 479] width 348 height 27
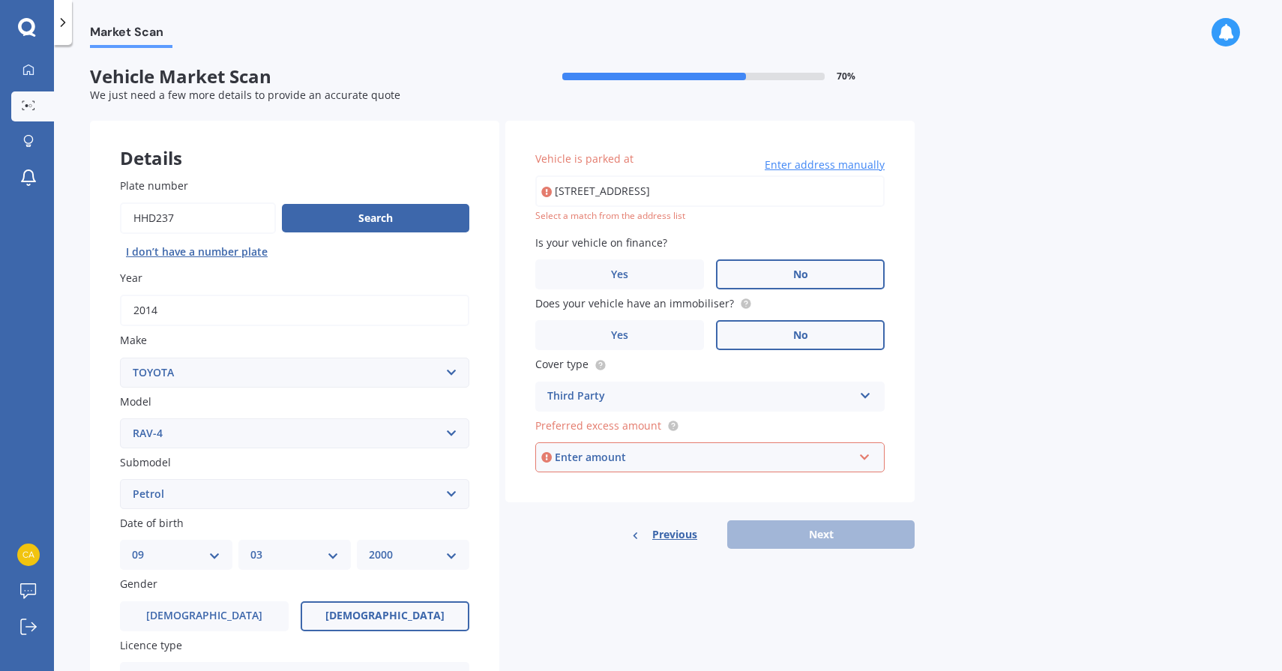
click at [748, 465] on div "Enter amount" at bounding box center [704, 457] width 298 height 16
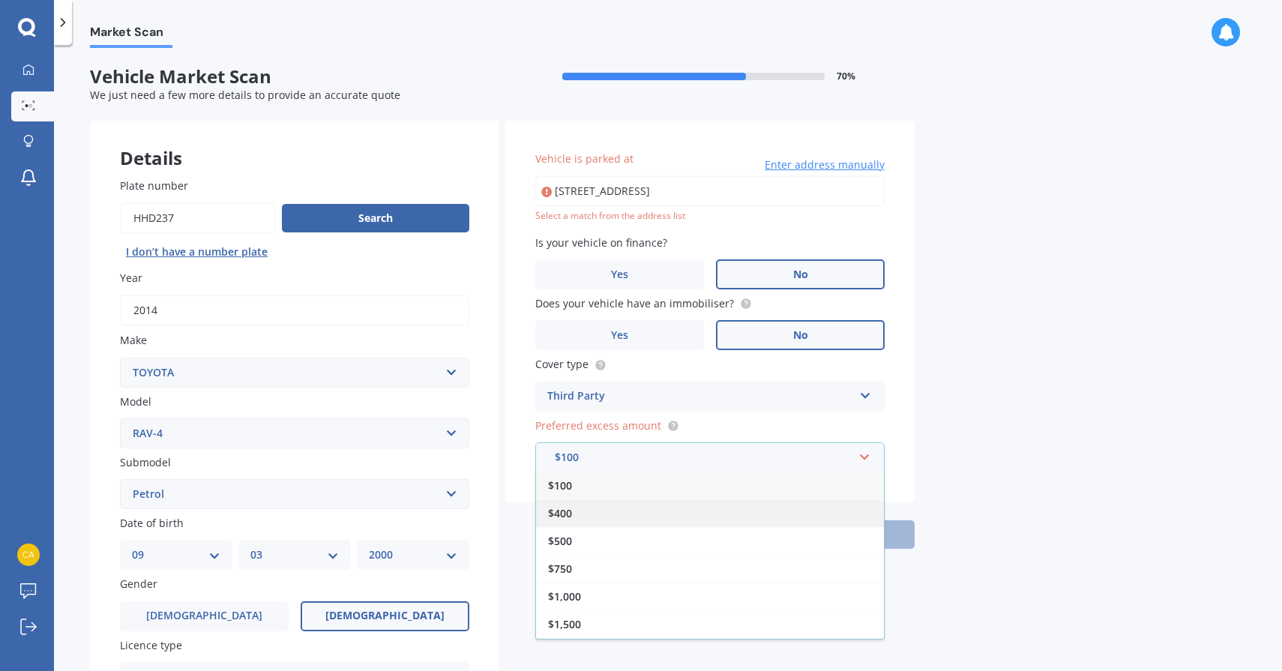
click at [725, 501] on div "$400" at bounding box center [710, 513] width 348 height 28
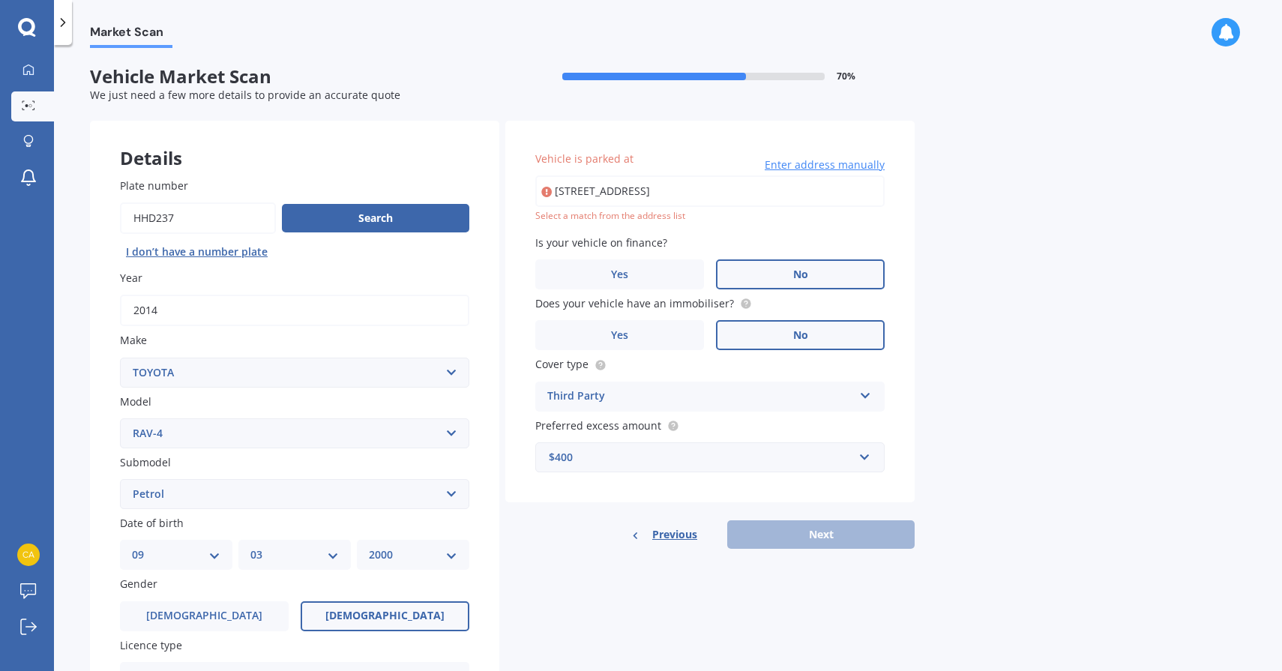
click at [800, 534] on div "Previous Next" at bounding box center [709, 534] width 409 height 28
click at [725, 196] on input "[STREET_ADDRESS]" at bounding box center [709, 190] width 349 height 31
click at [750, 178] on input "[STREET_ADDRESS]" at bounding box center [709, 190] width 349 height 31
click at [751, 191] on input "[STREET_ADDRESS]" at bounding box center [709, 190] width 349 height 31
type input "[STREET_ADDRESS]"
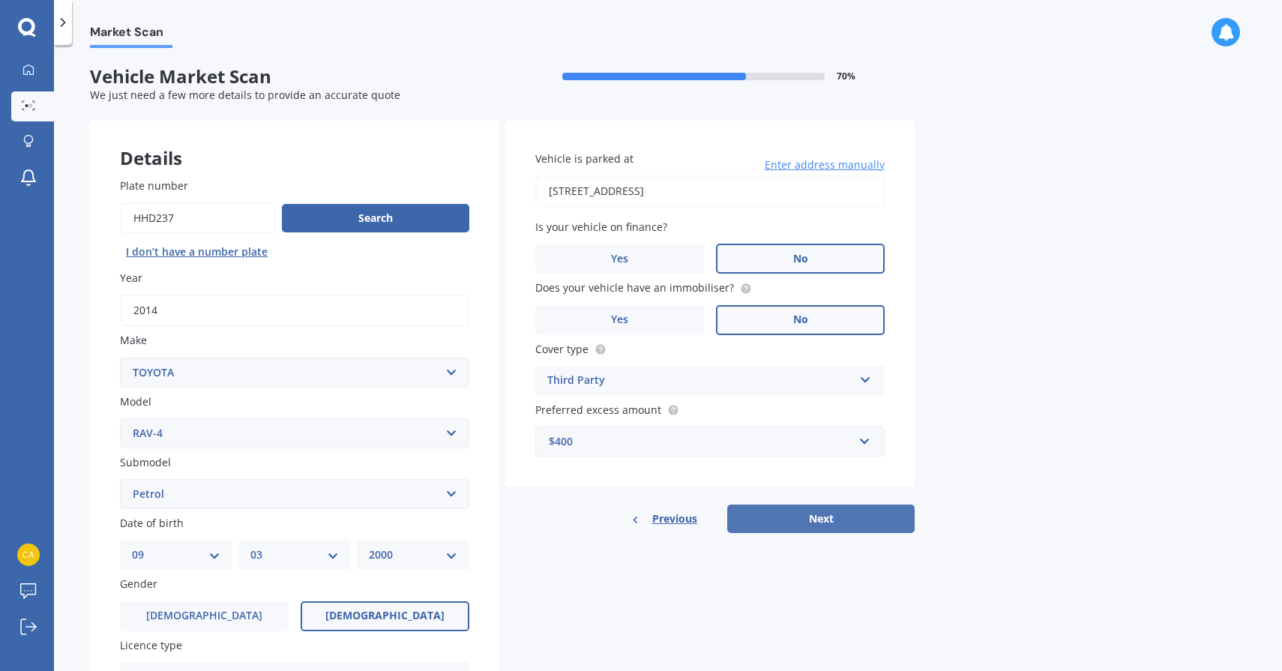
click at [792, 510] on button "Next" at bounding box center [820, 518] width 187 height 28
select select "09"
select select "03"
select select "2000"
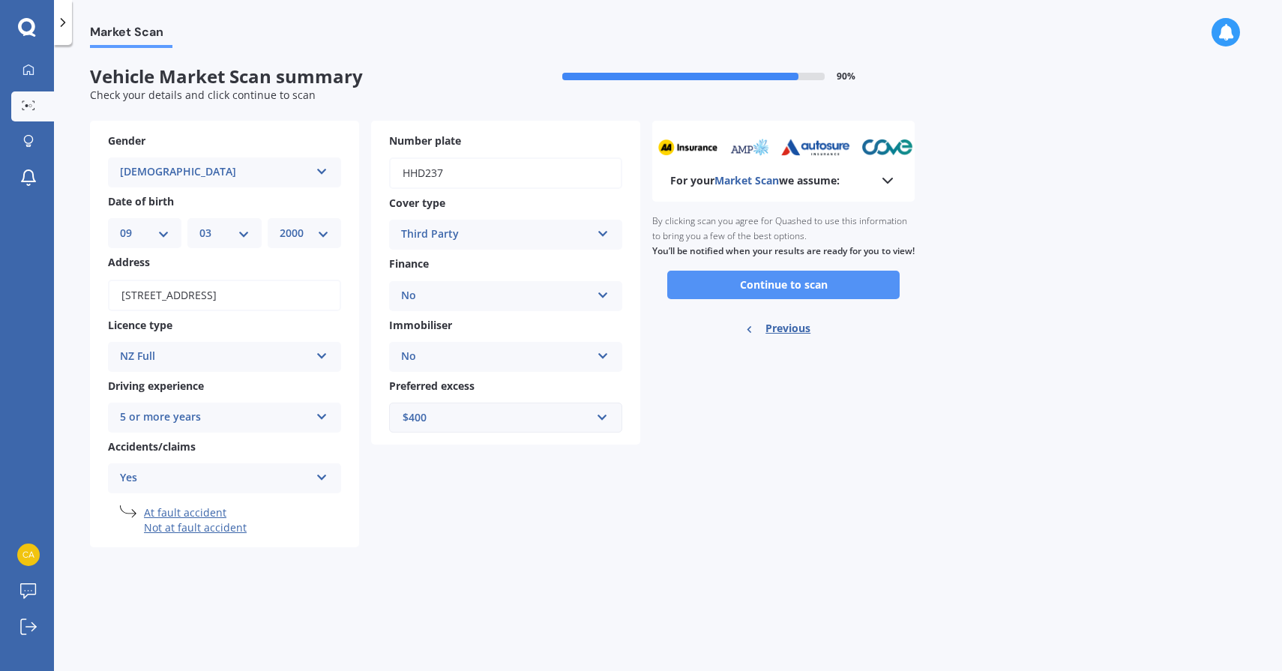
click at [821, 299] on button "Continue to scan" at bounding box center [783, 285] width 232 height 28
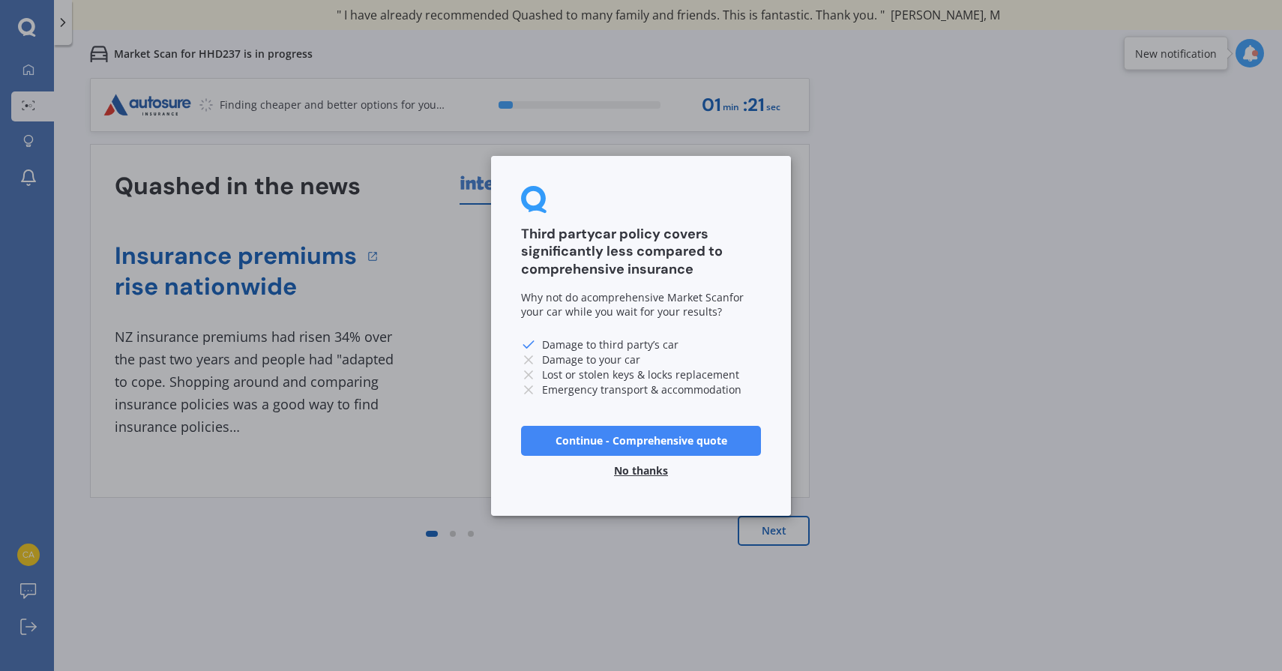
click at [642, 471] on button "No thanks" at bounding box center [641, 470] width 72 height 30
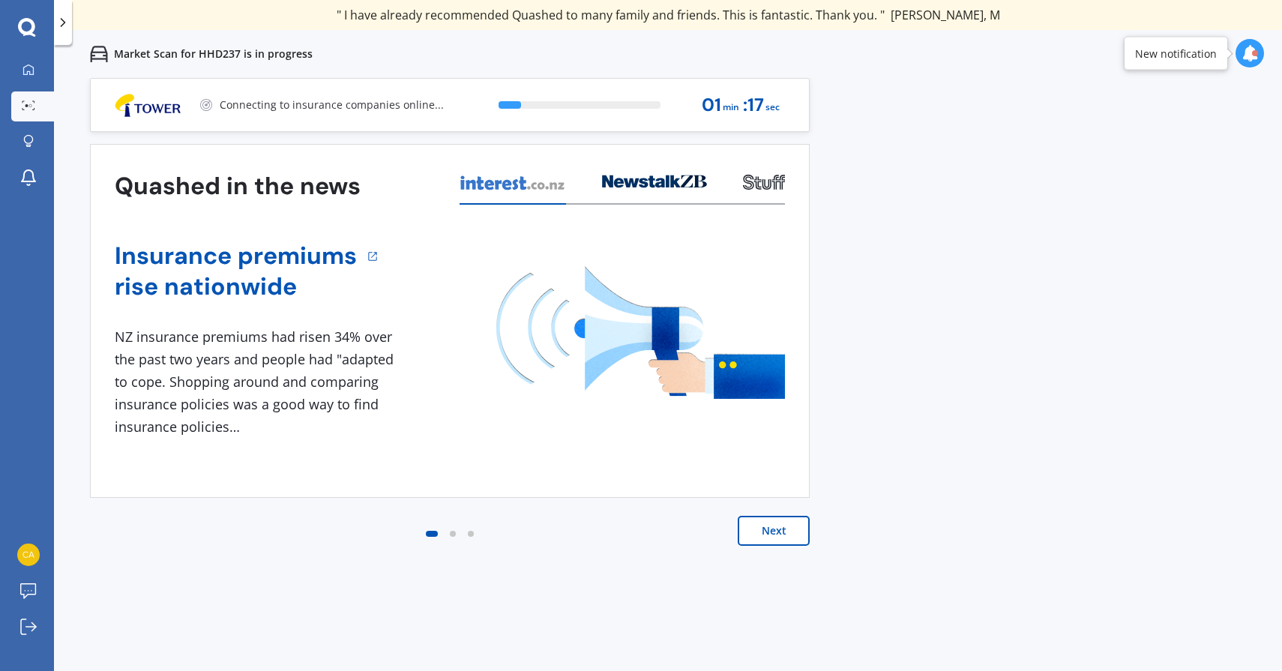
click at [64, 19] on icon at bounding box center [62, 22] width 15 height 15
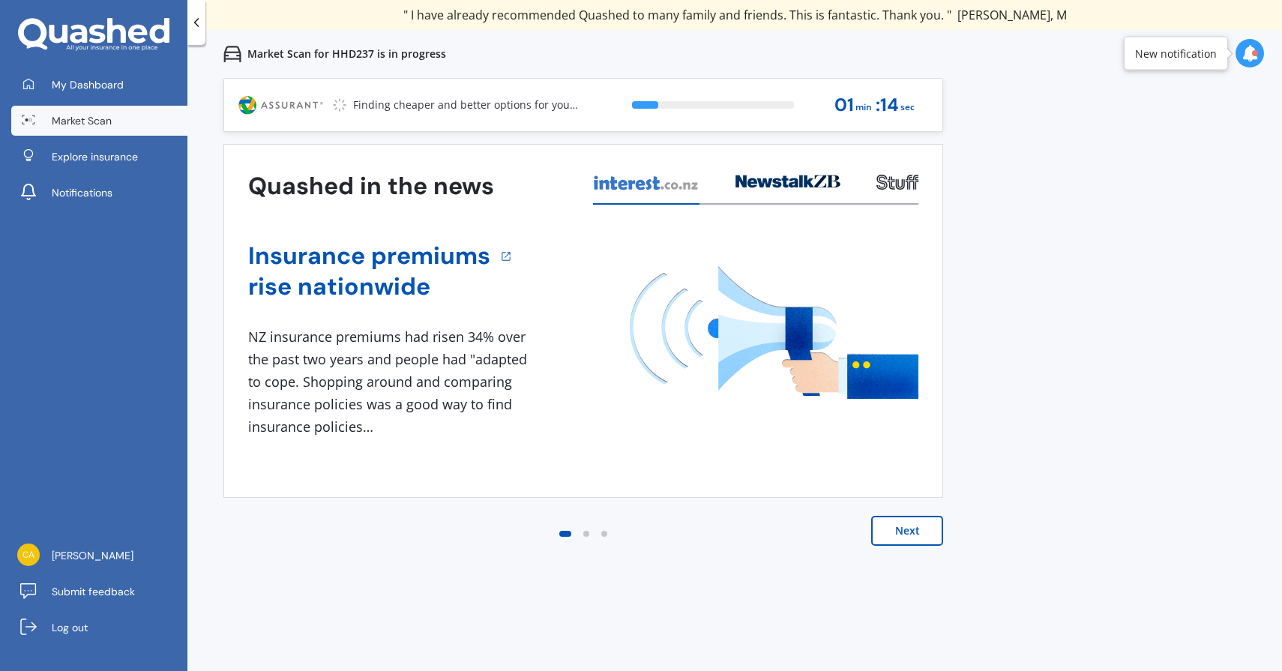
click at [933, 533] on button "Next" at bounding box center [907, 531] width 72 height 30
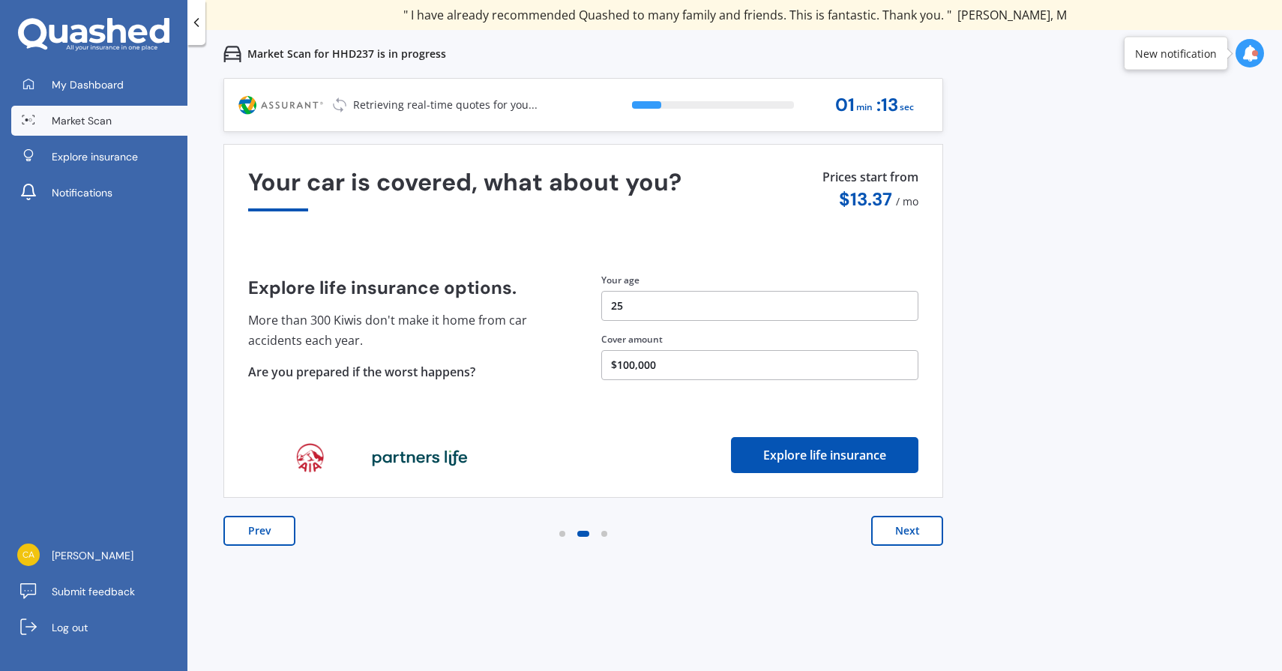
click at [933, 533] on button "Next" at bounding box center [907, 531] width 72 height 30
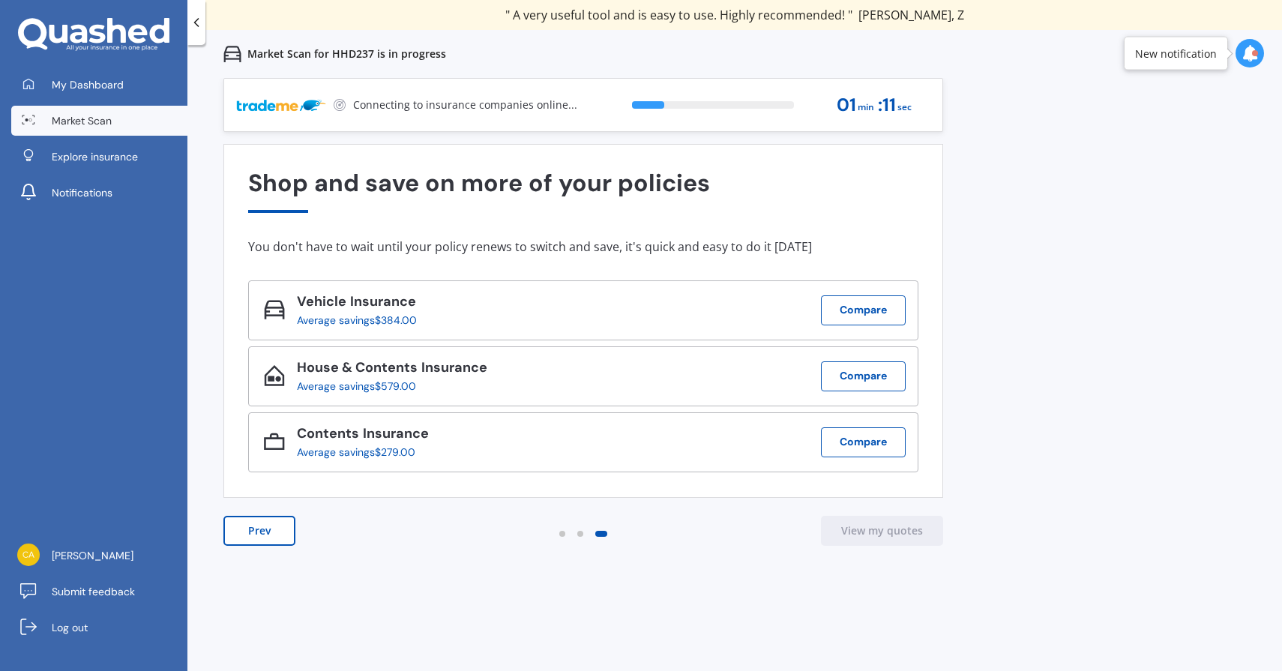
click at [284, 534] on button "Prev" at bounding box center [259, 531] width 72 height 30
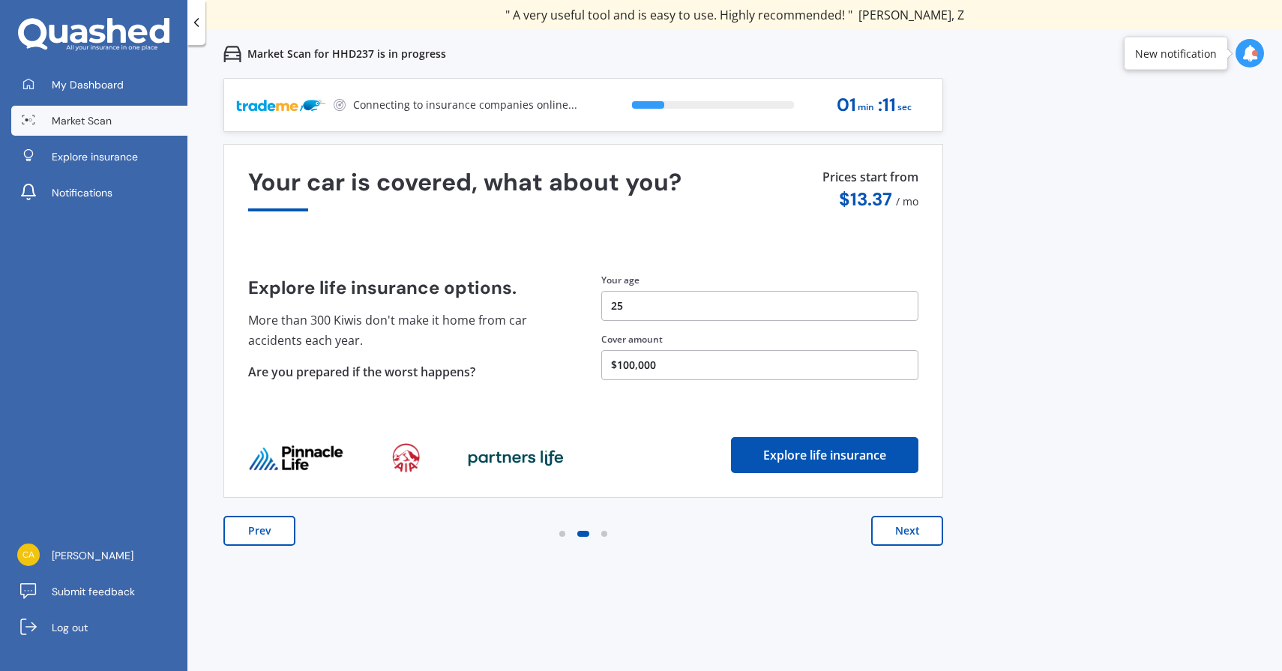
click at [284, 534] on button "Prev" at bounding box center [259, 531] width 72 height 30
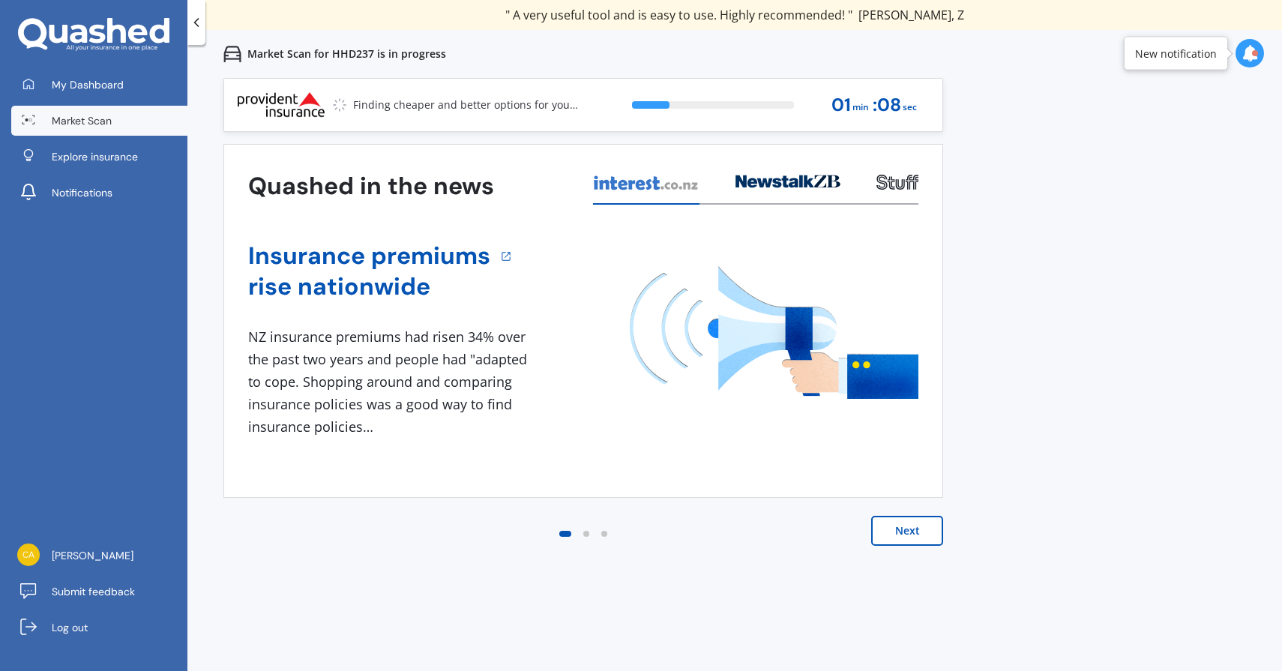
click at [149, 116] on link "Market Scan" at bounding box center [99, 121] width 176 height 30
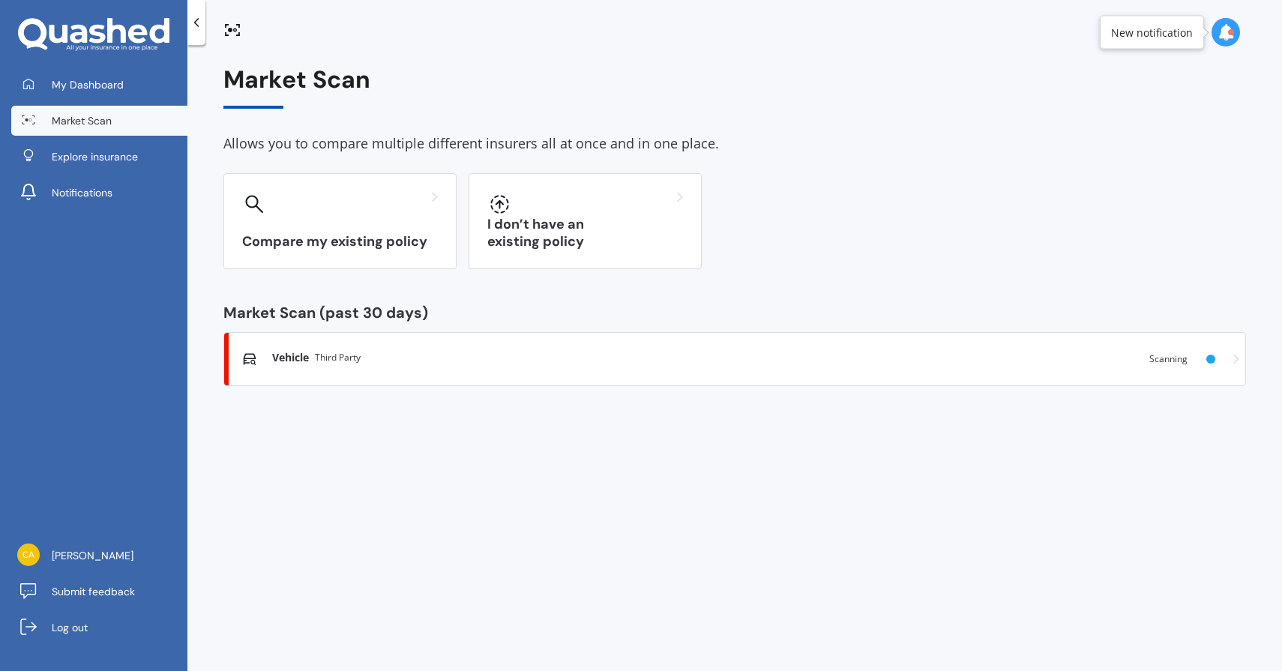
click at [445, 346] on link "Vehicle Third Party Scanning" at bounding box center [734, 359] width 1022 height 54
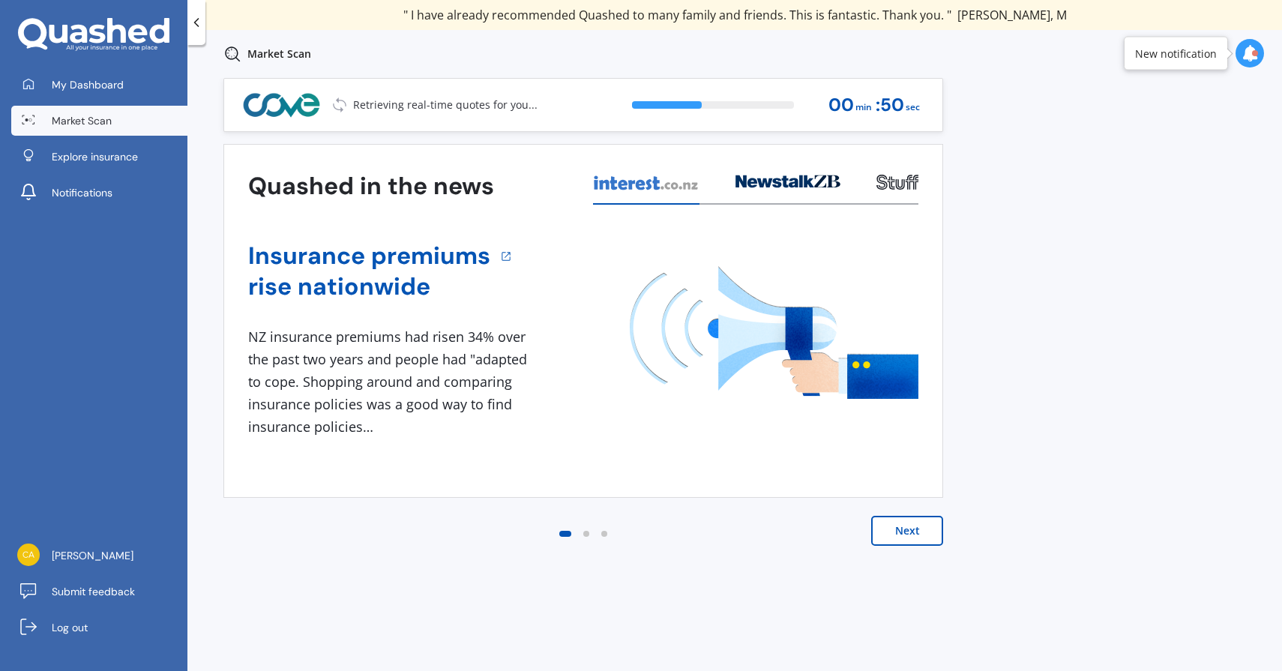
click at [156, 131] on link "Market Scan" at bounding box center [99, 121] width 176 height 30
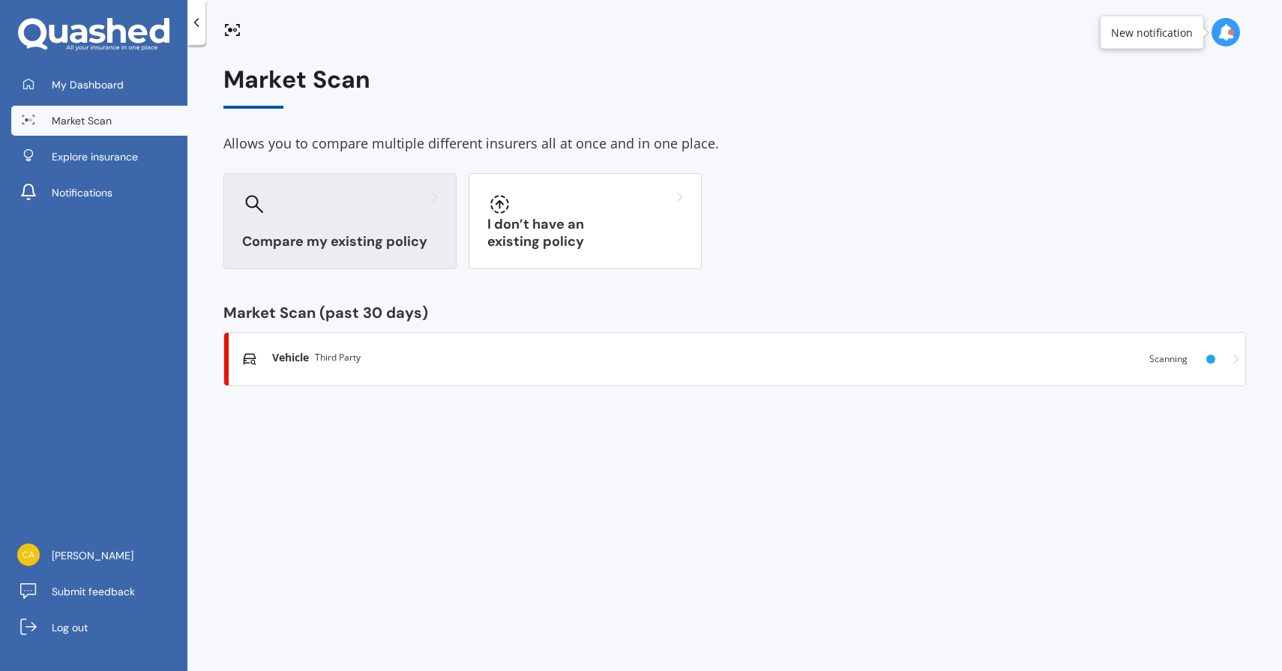
click at [375, 220] on div "Compare my existing policy" at bounding box center [339, 221] width 233 height 96
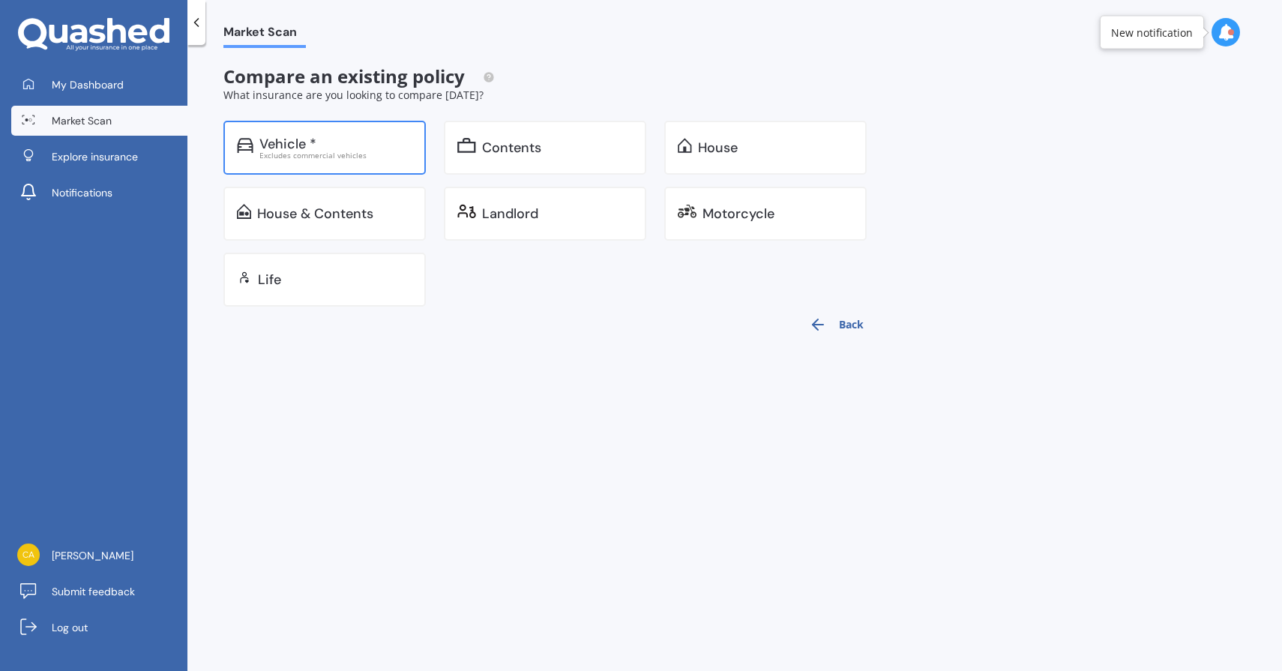
click at [405, 166] on div "Vehicle * Excludes commercial vehicles" at bounding box center [324, 148] width 202 height 54
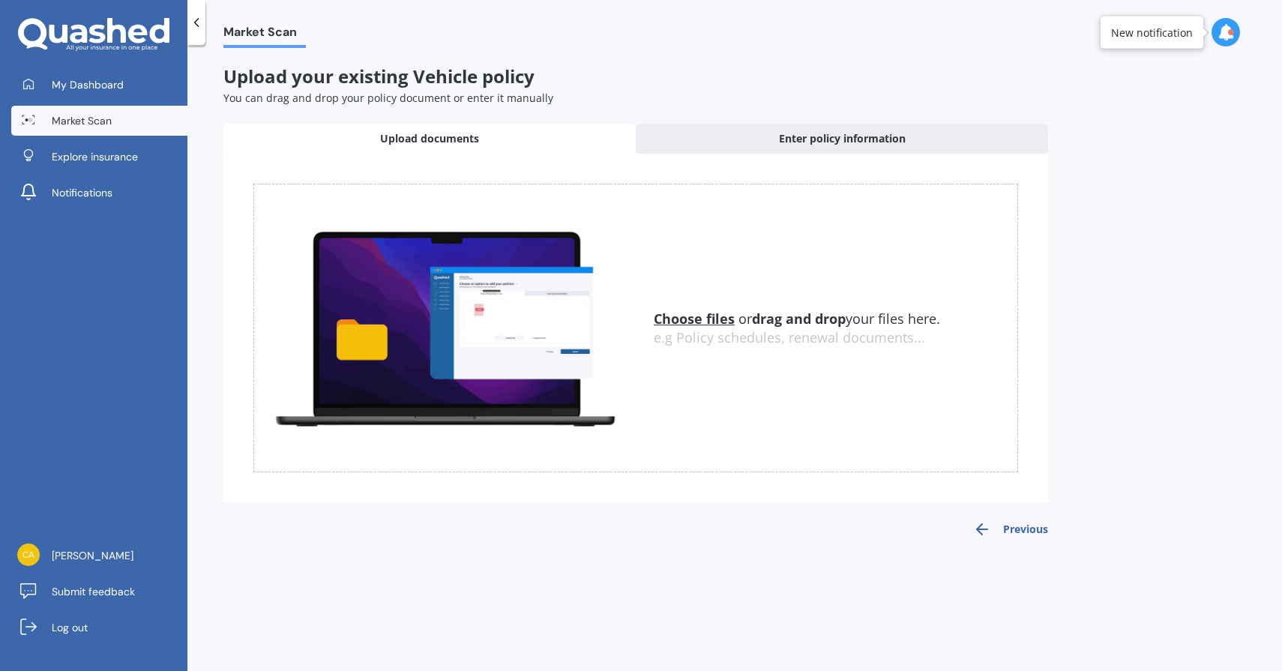
click at [1037, 532] on button "Previous" at bounding box center [1010, 529] width 75 height 18
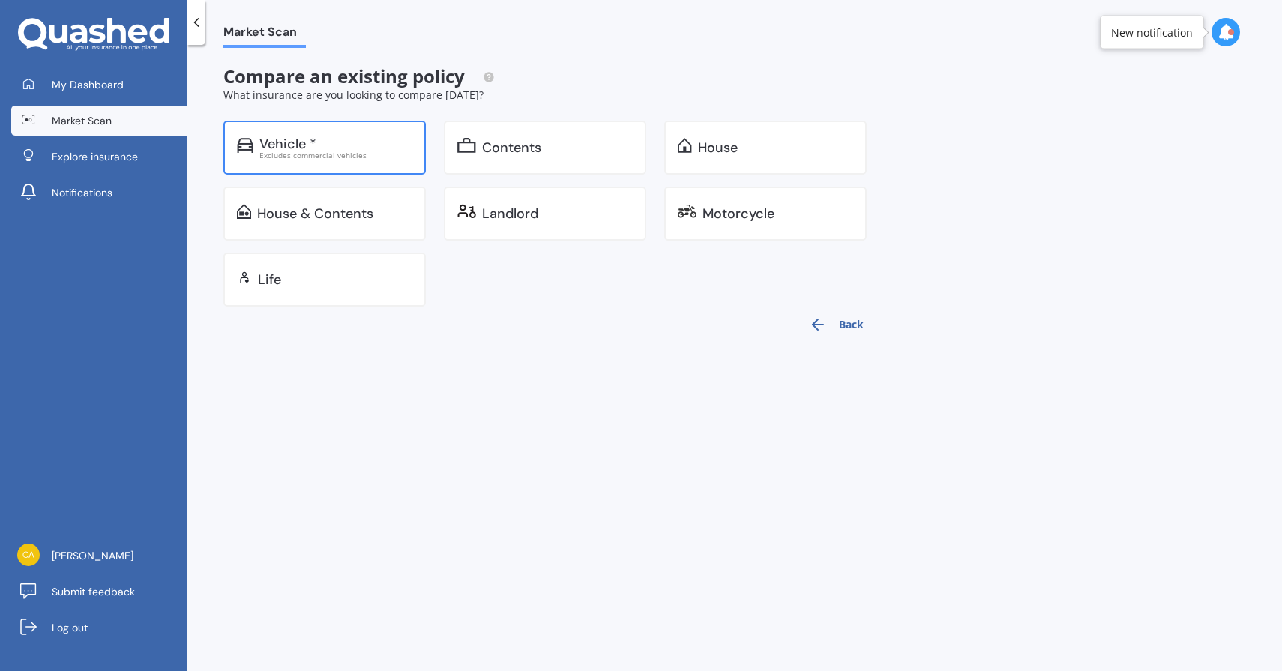
click at [363, 146] on div "Vehicle *" at bounding box center [335, 143] width 153 height 15
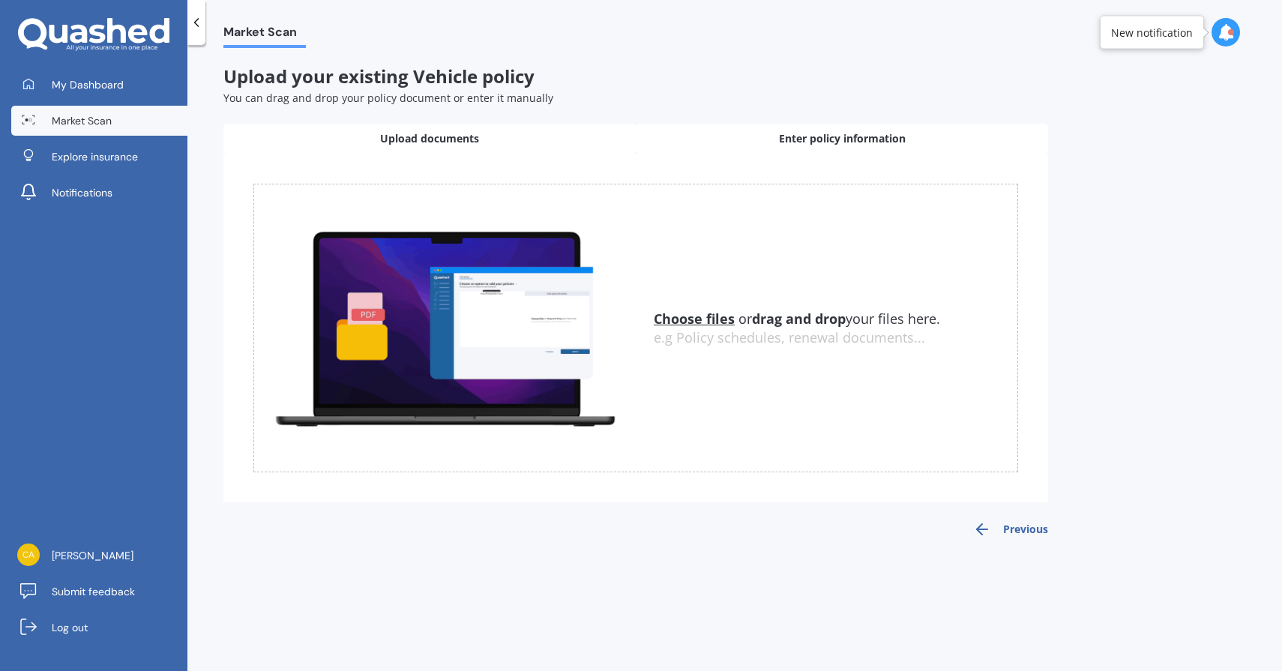
click at [729, 145] on div "Enter policy information" at bounding box center [842, 139] width 412 height 30
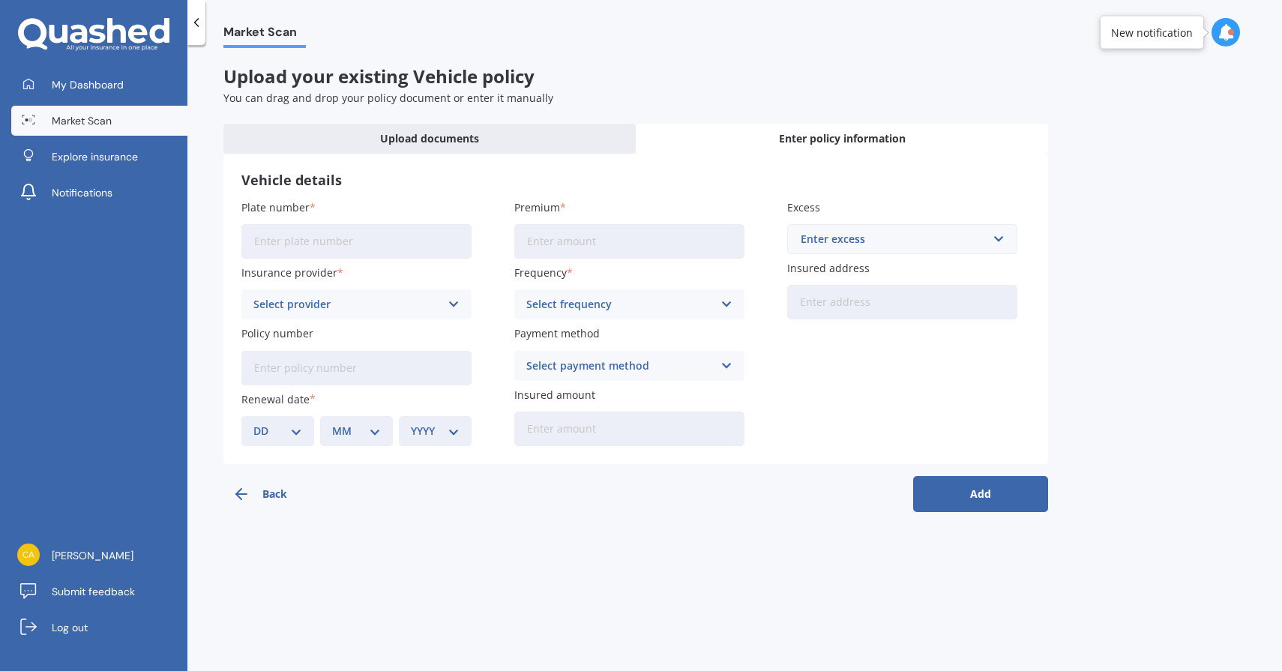
click at [432, 252] on input "Plate number" at bounding box center [356, 241] width 230 height 34
type input "GQT218"
click at [439, 289] on div "Insurance provider Select provider AA AMI AMP ANZ ASB [PERSON_NAME] Dowa Ando A…" at bounding box center [356, 292] width 230 height 55
click at [444, 301] on div "Select provider AA AMI AMP ANZ ASB Aioi Nissay Dowa Ando Assurant Autosure BNZ …" at bounding box center [356, 304] width 230 height 30
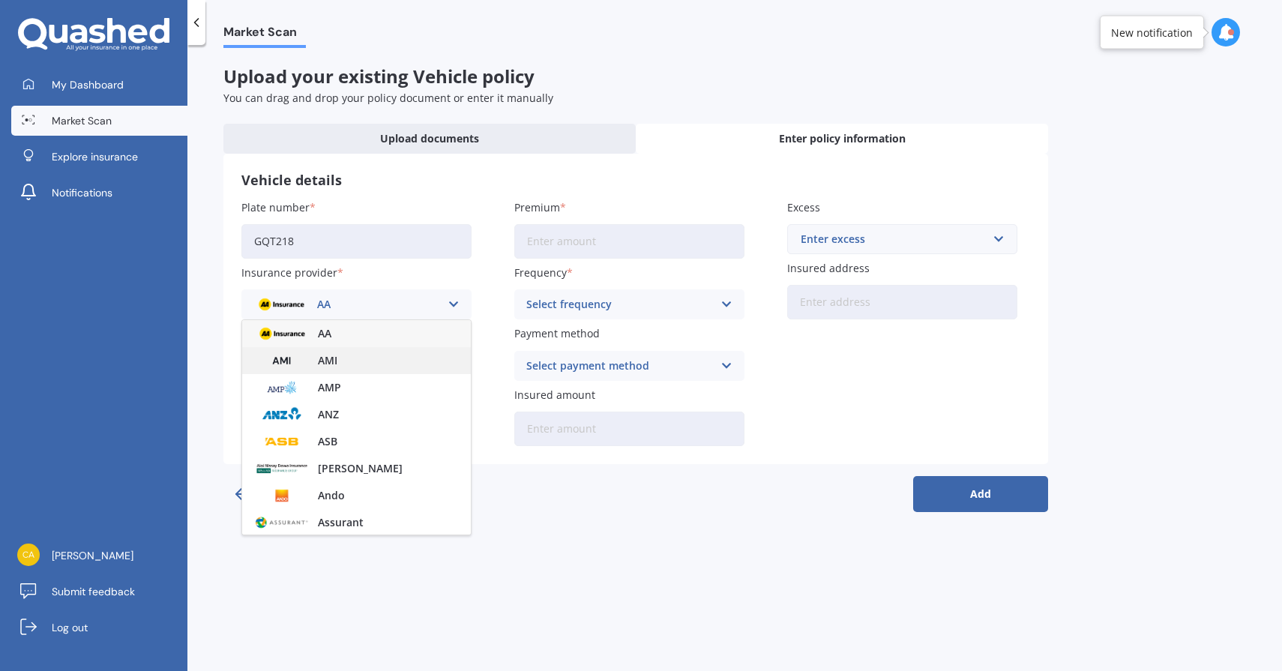
click at [438, 359] on div "AMI" at bounding box center [356, 360] width 229 height 27
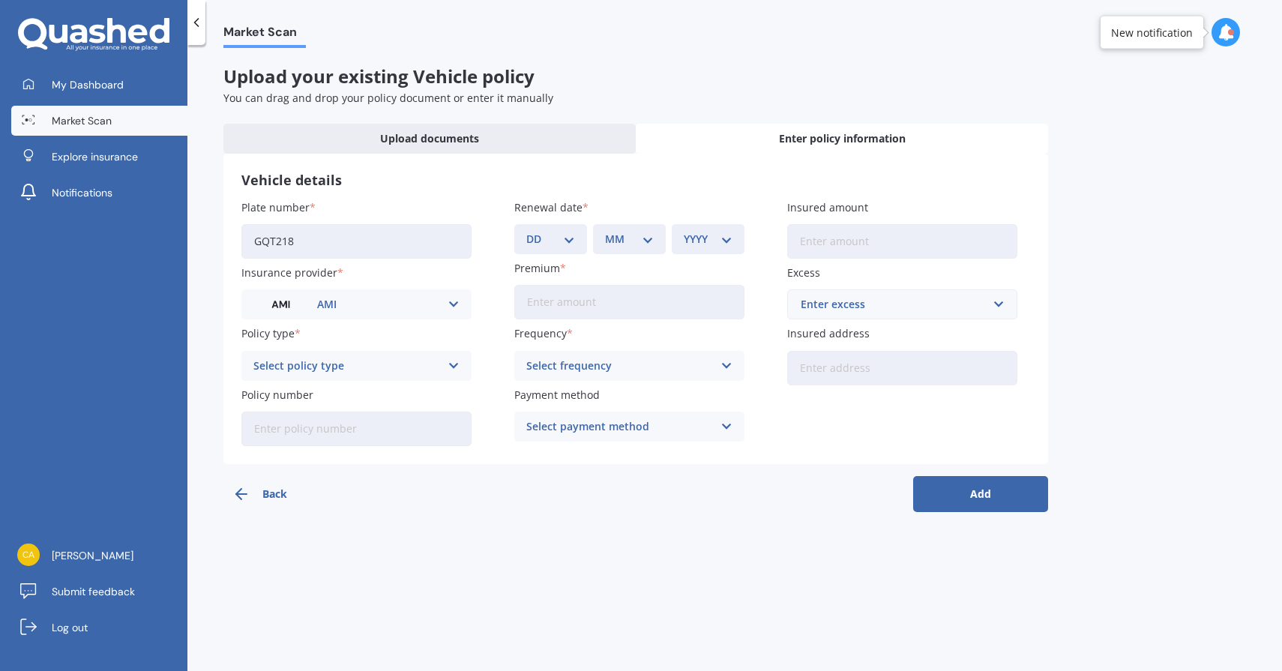
click at [438, 359] on div "Select policy type" at bounding box center [346, 365] width 187 height 16
click at [441, 399] on div "Third Party" at bounding box center [356, 394] width 229 height 27
click at [442, 426] on input "Policy number" at bounding box center [356, 428] width 230 height 34
click at [200, 27] on icon at bounding box center [196, 22] width 15 height 15
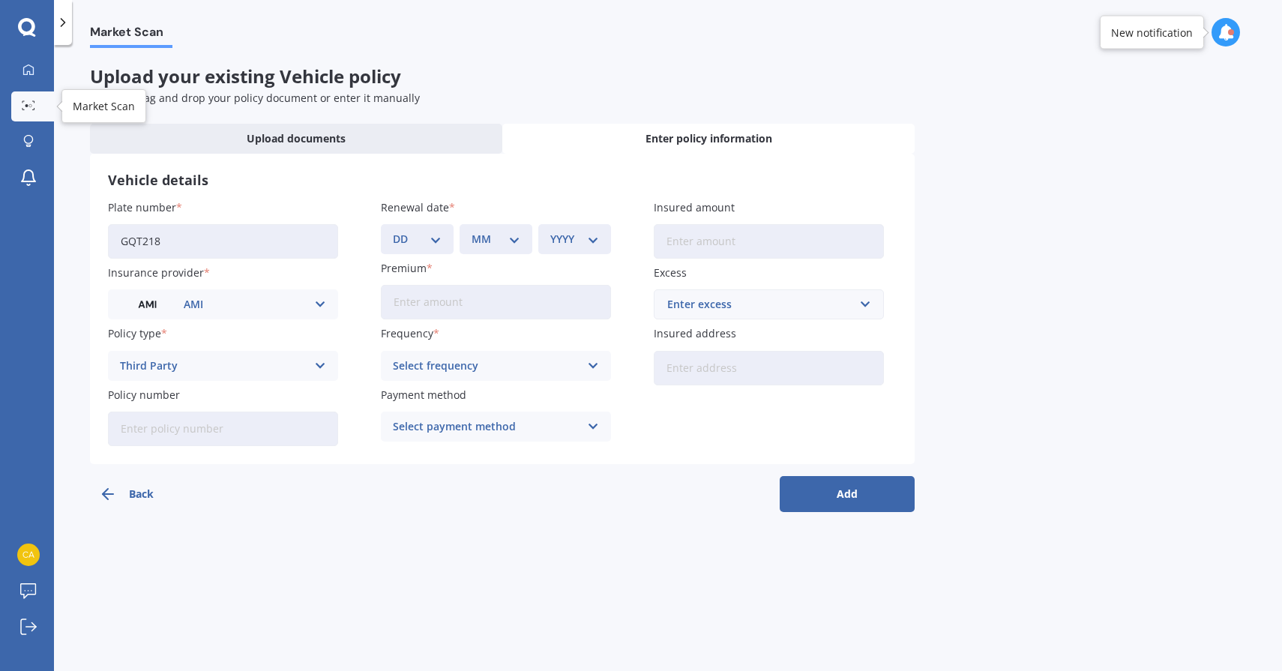
click at [42, 106] on link "Market Scan" at bounding box center [32, 106] width 43 height 30
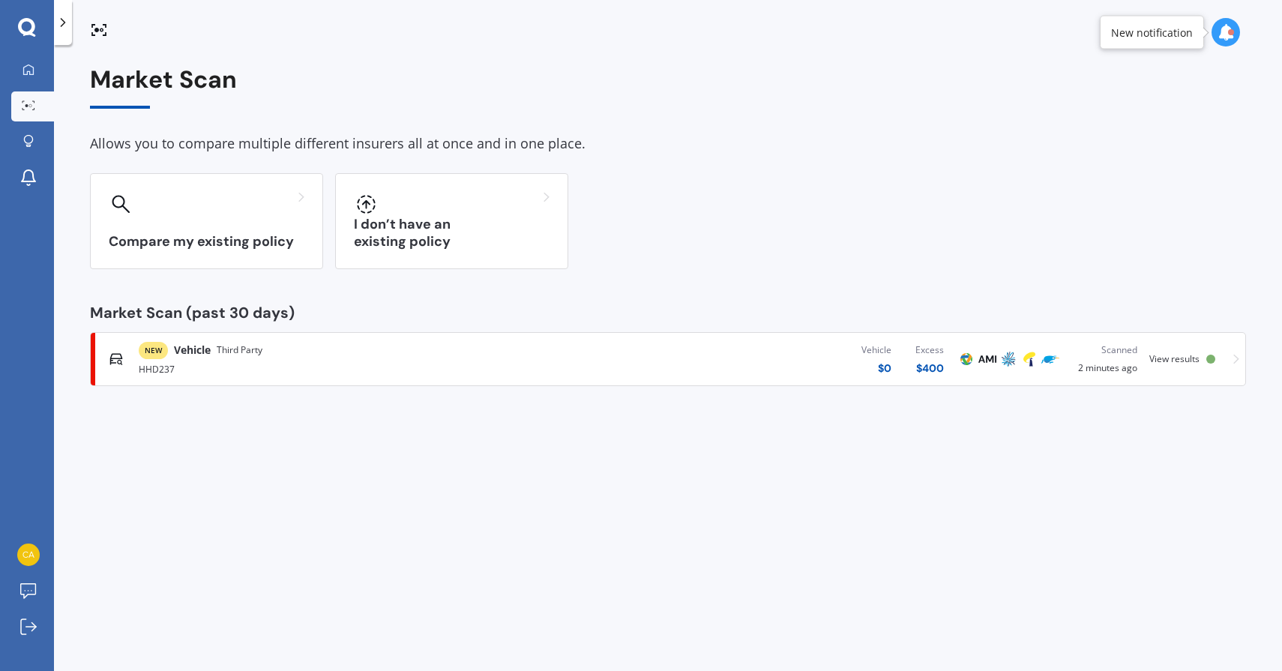
click at [262, 354] on span "Third Party" at bounding box center [240, 349] width 46 height 15
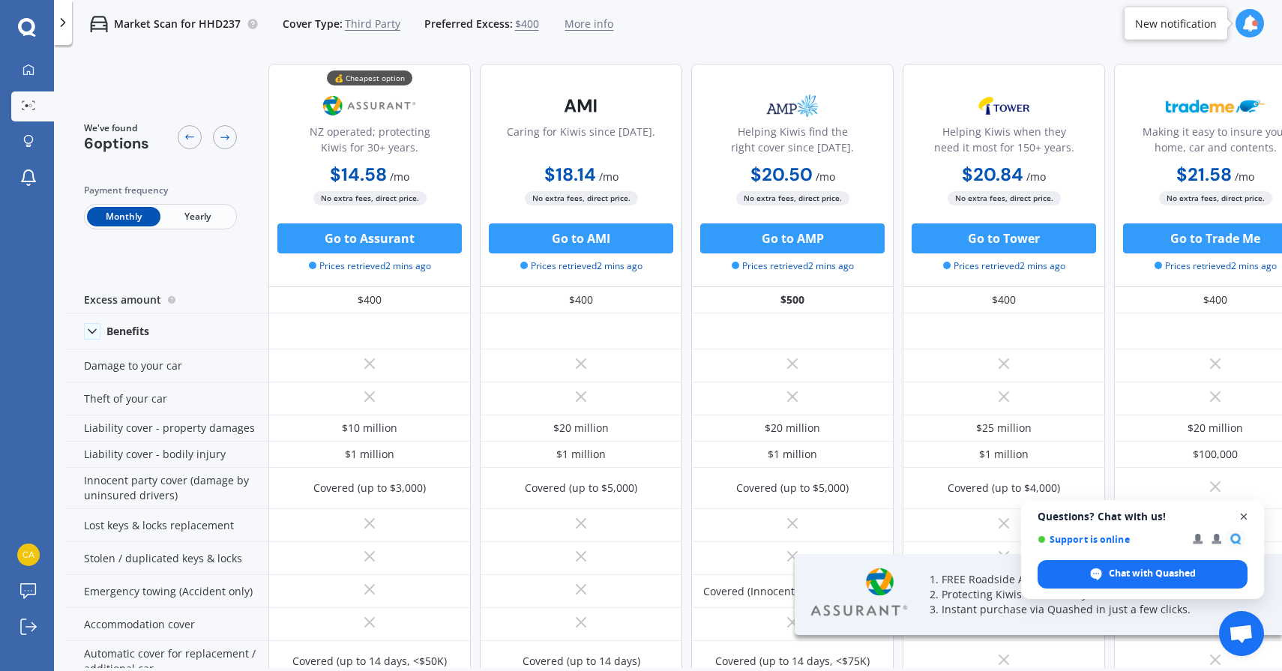
click at [1243, 515] on span "Open chat" at bounding box center [1243, 516] width 19 height 19
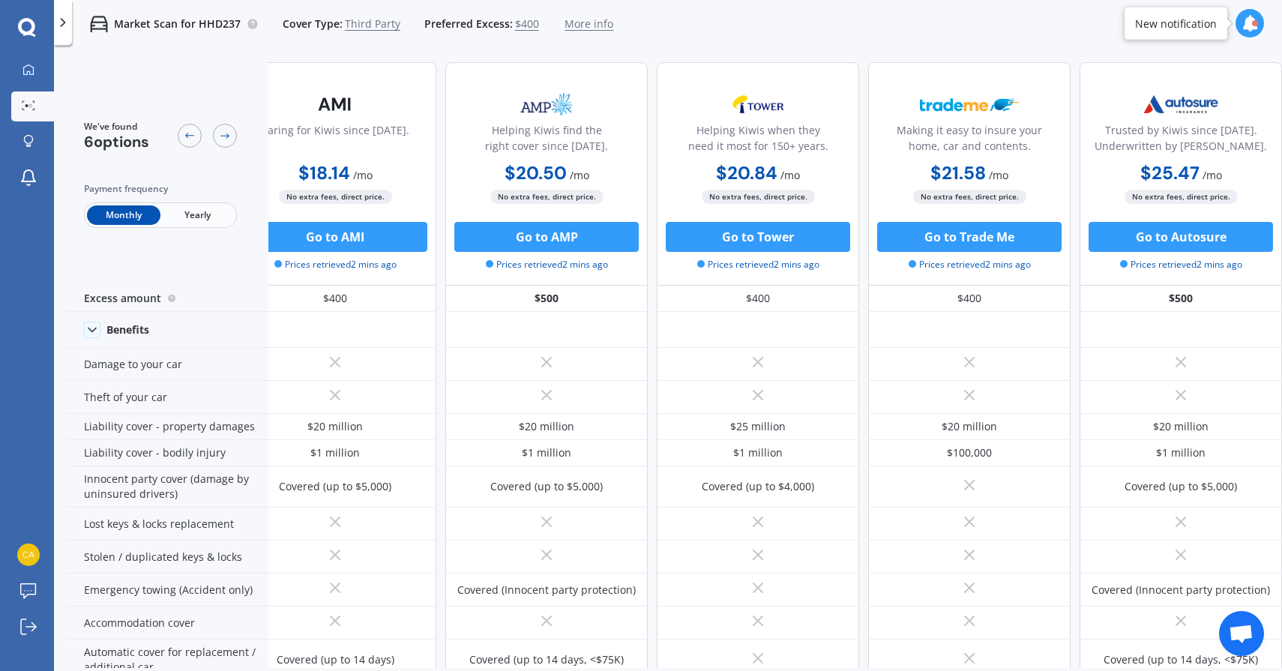
scroll to position [1, 0]
